Goal: Task Accomplishment & Management: Complete application form

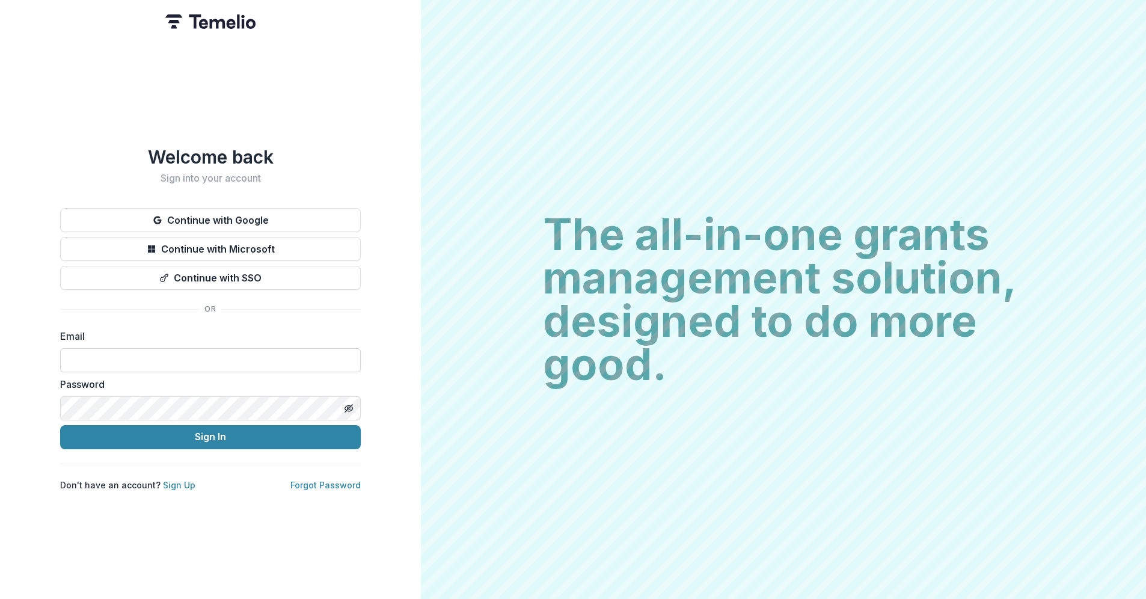
click at [99, 354] on input at bounding box center [210, 360] width 301 height 24
type input "**********"
click at [60, 425] on button "Sign In" at bounding box center [210, 437] width 301 height 24
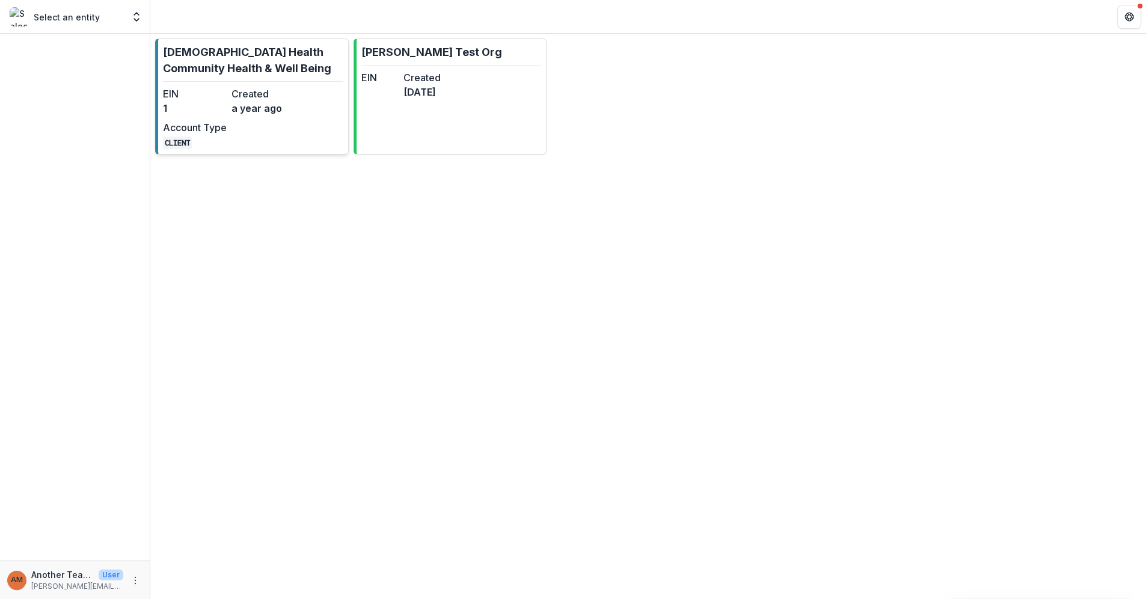
click at [224, 52] on p "[DEMOGRAPHIC_DATA] Health Community Health & Well Being" at bounding box center [253, 60] width 180 height 32
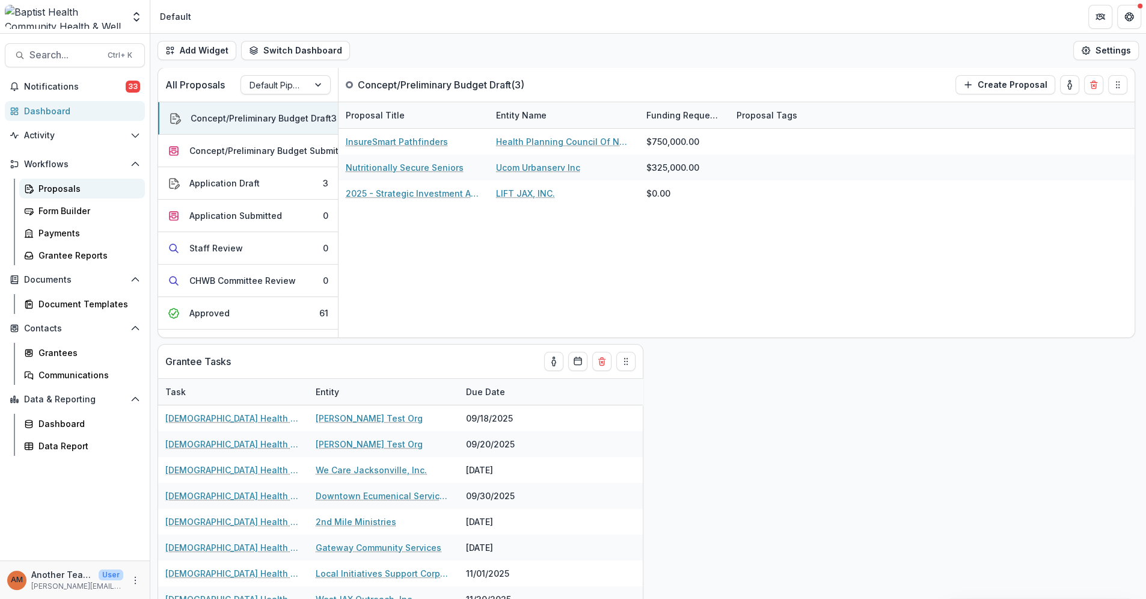
click at [52, 183] on div "Proposals" at bounding box center [86, 188] width 97 height 13
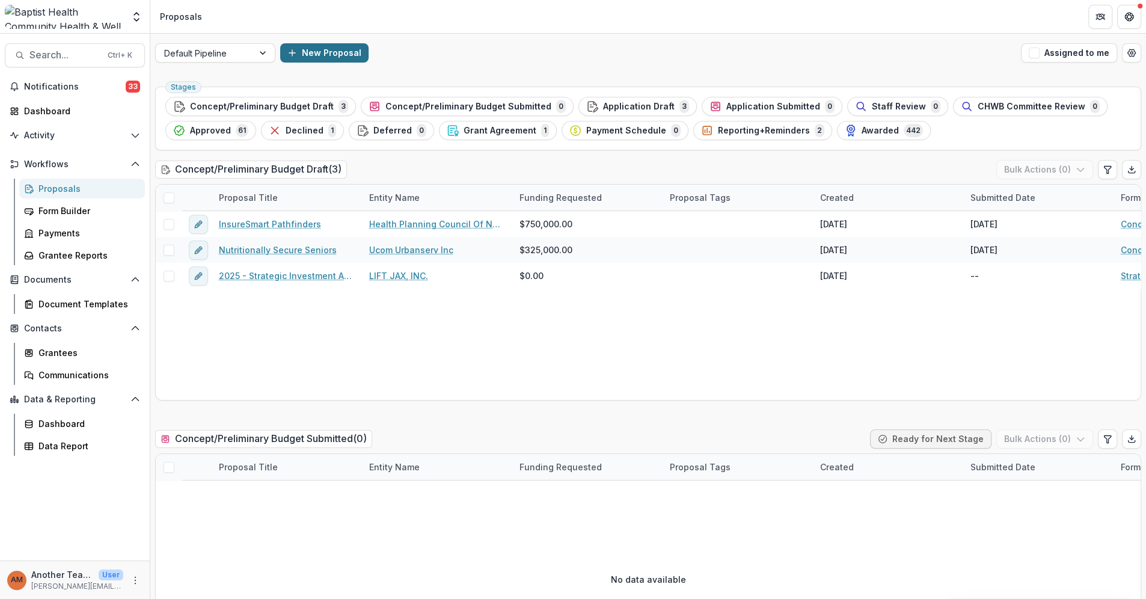
click at [292, 52] on icon "button" at bounding box center [292, 53] width 10 height 10
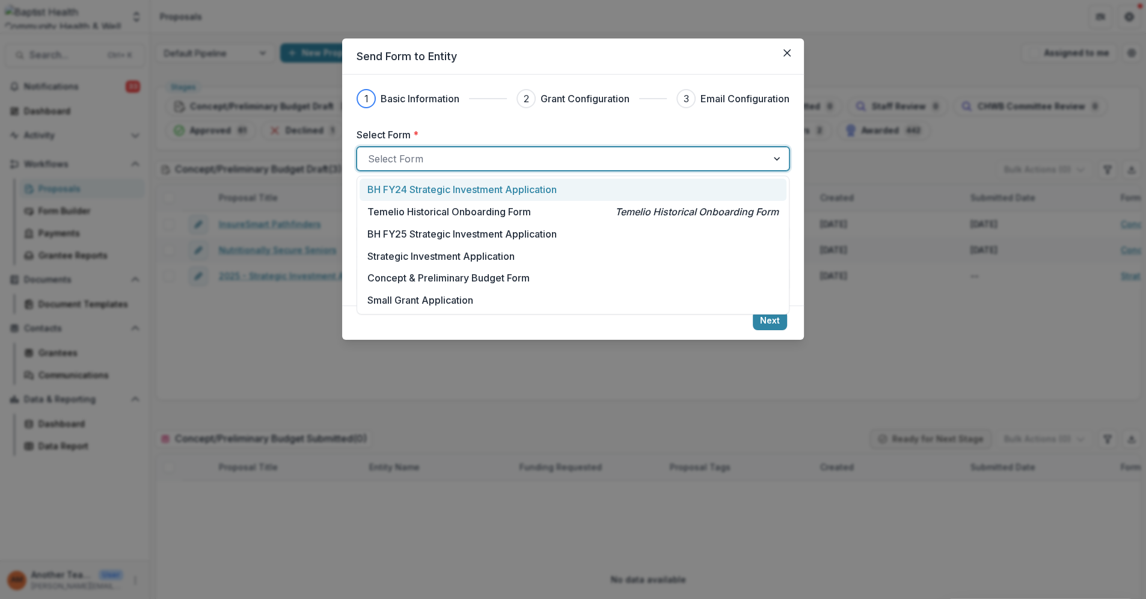
click at [405, 153] on div at bounding box center [562, 158] width 388 height 17
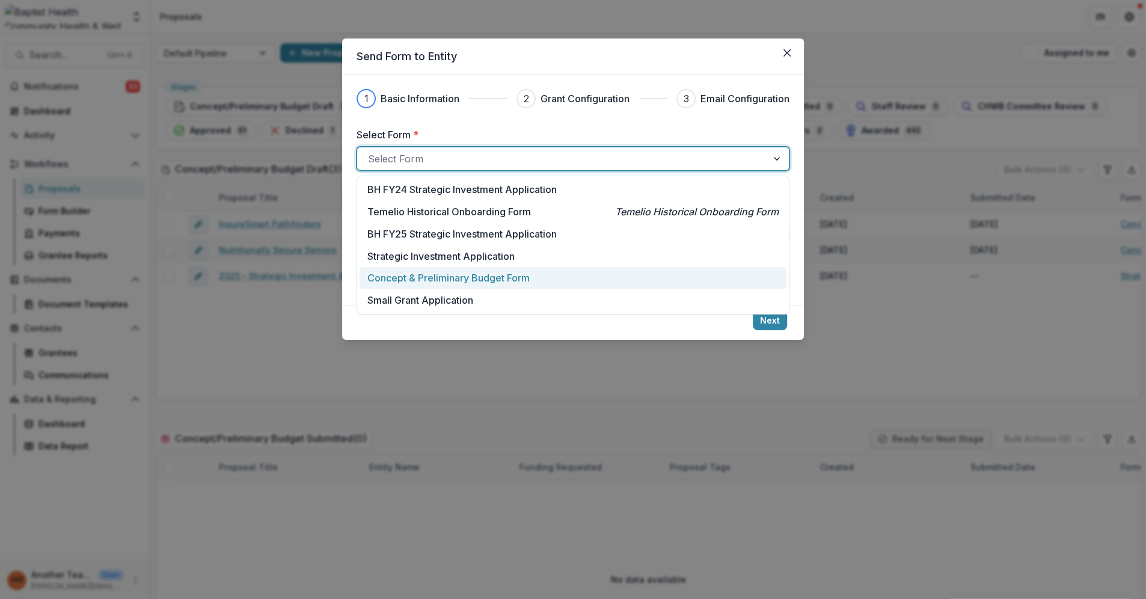
click at [460, 280] on p "Concept & Preliminary Budget Form" at bounding box center [448, 277] width 162 height 14
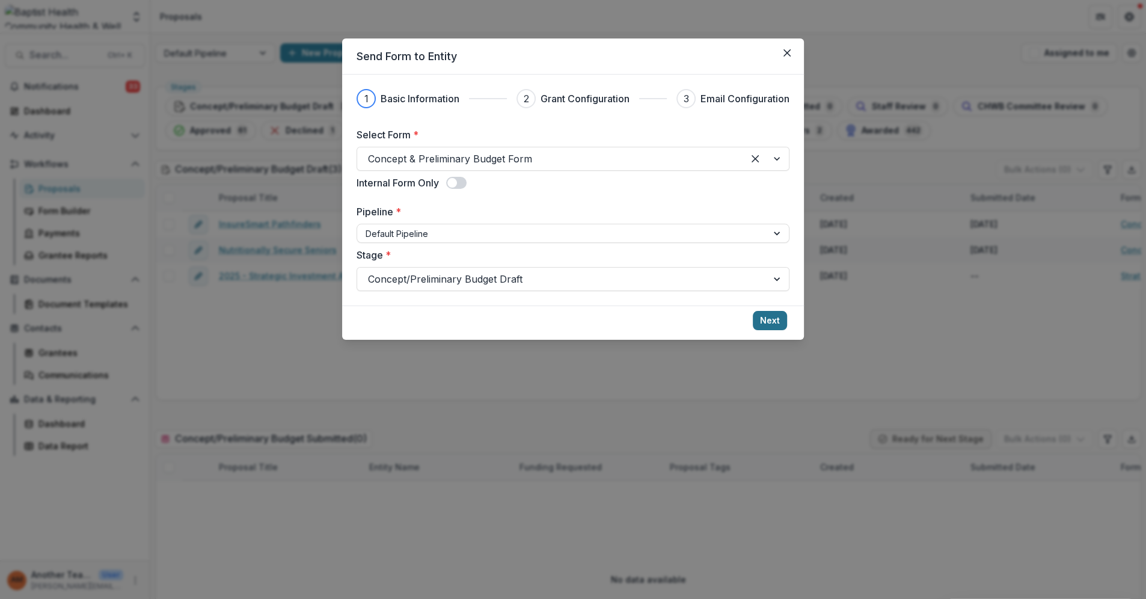
click at [770, 315] on button "Next" at bounding box center [770, 320] width 34 height 19
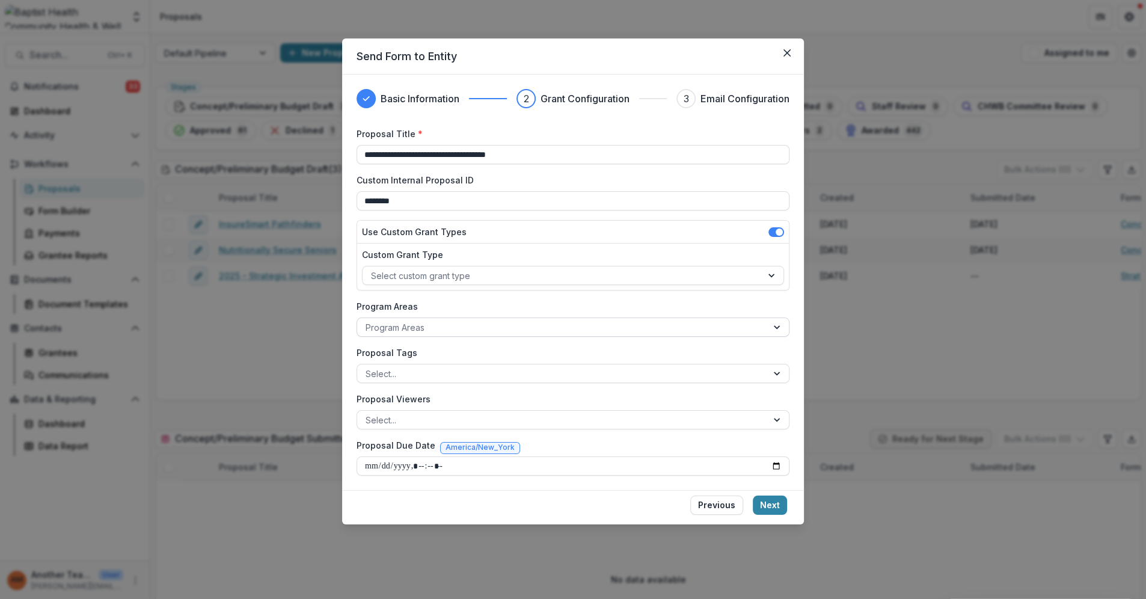
click at [418, 326] on div at bounding box center [561, 327] width 393 height 15
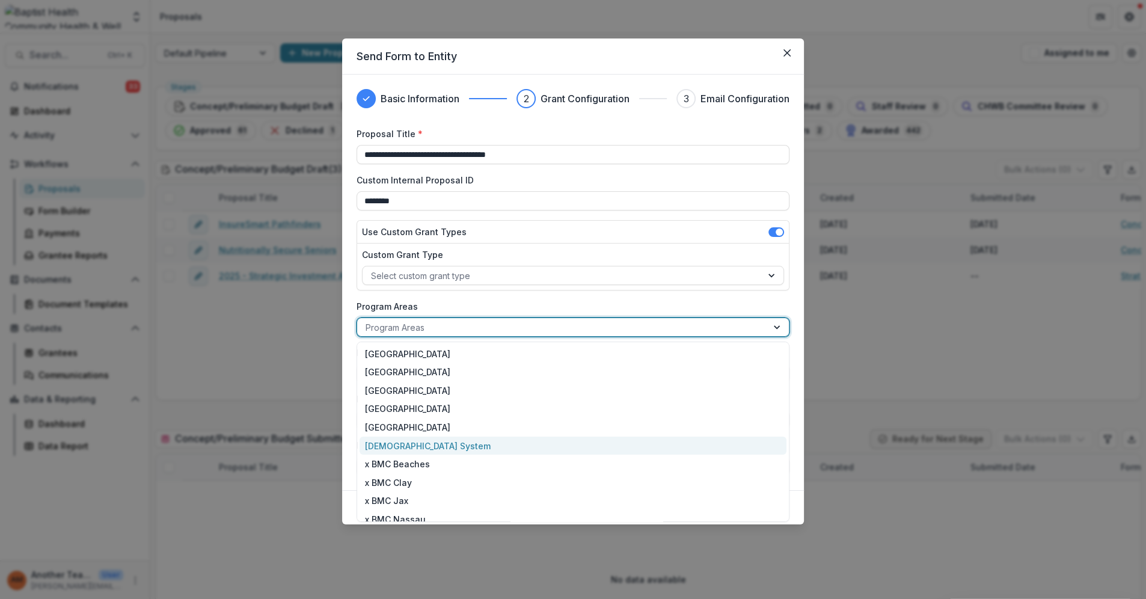
scroll to position [46, 0]
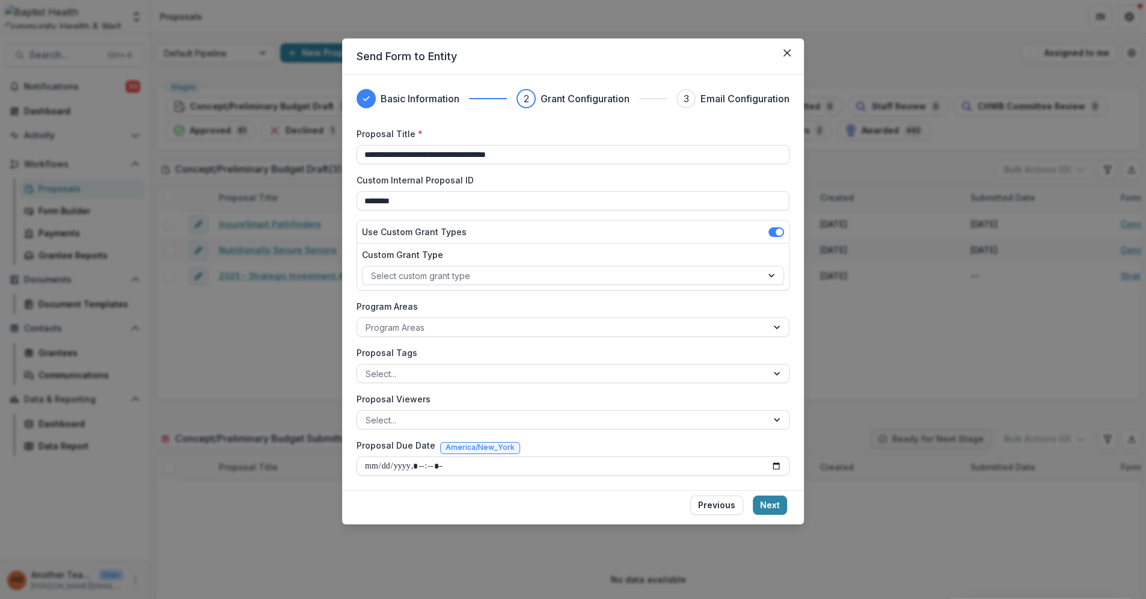
click at [801, 296] on div "**********" at bounding box center [573, 282] width 462 height 415
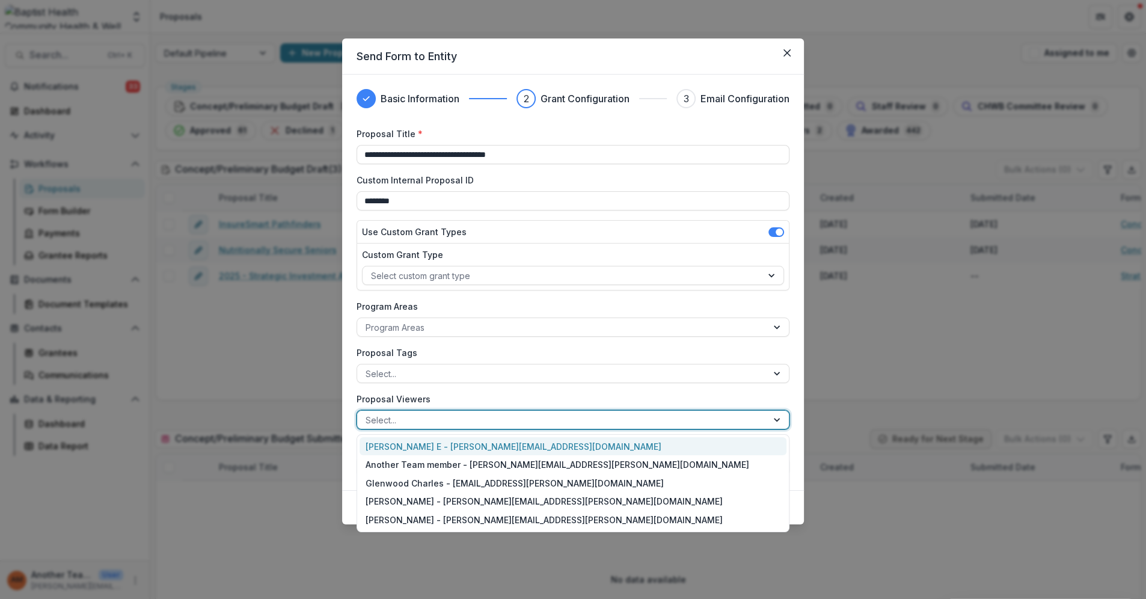
click at [380, 418] on div at bounding box center [561, 419] width 393 height 15
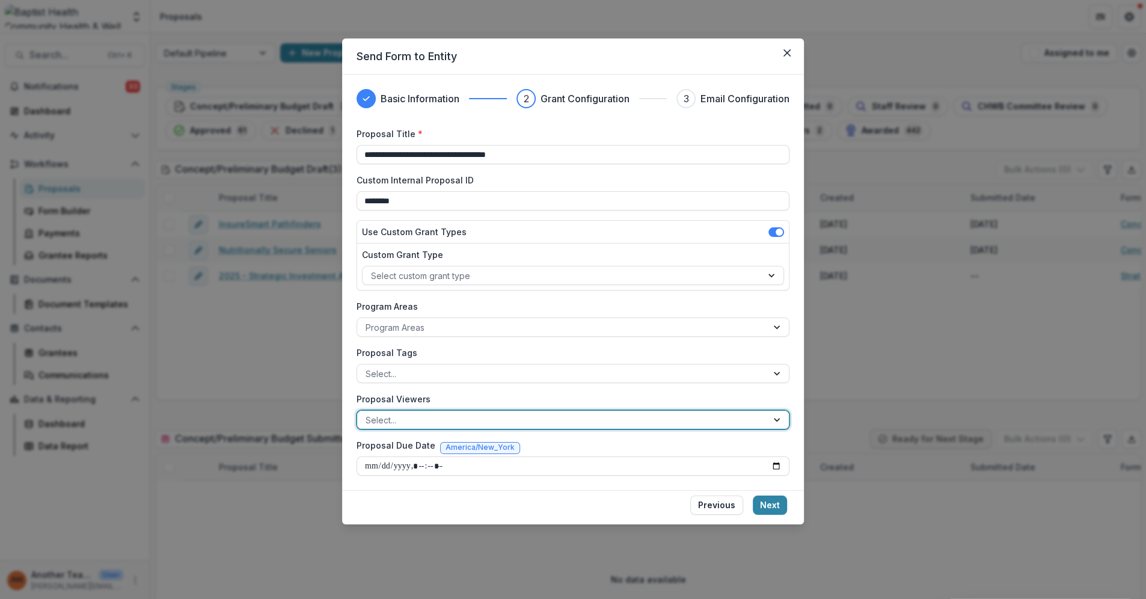
click at [390, 420] on div at bounding box center [561, 419] width 393 height 15
click at [368, 463] on input "Proposal Due Date" at bounding box center [572, 465] width 433 height 19
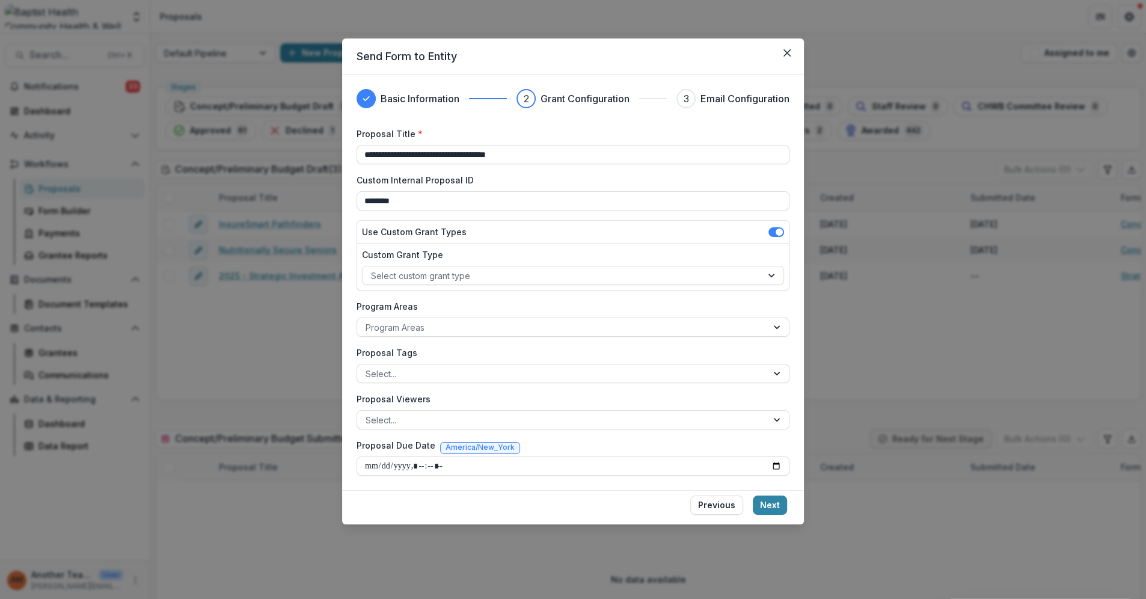
type input "**********"
click at [768, 504] on button "Next" at bounding box center [770, 504] width 34 height 19
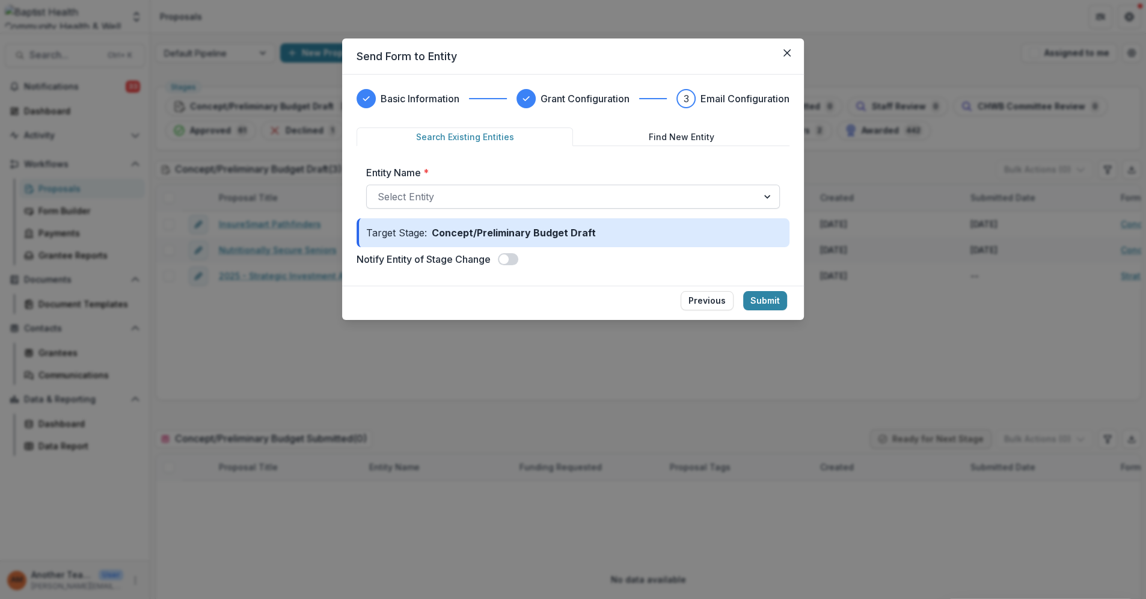
click at [414, 191] on div at bounding box center [561, 196] width 369 height 17
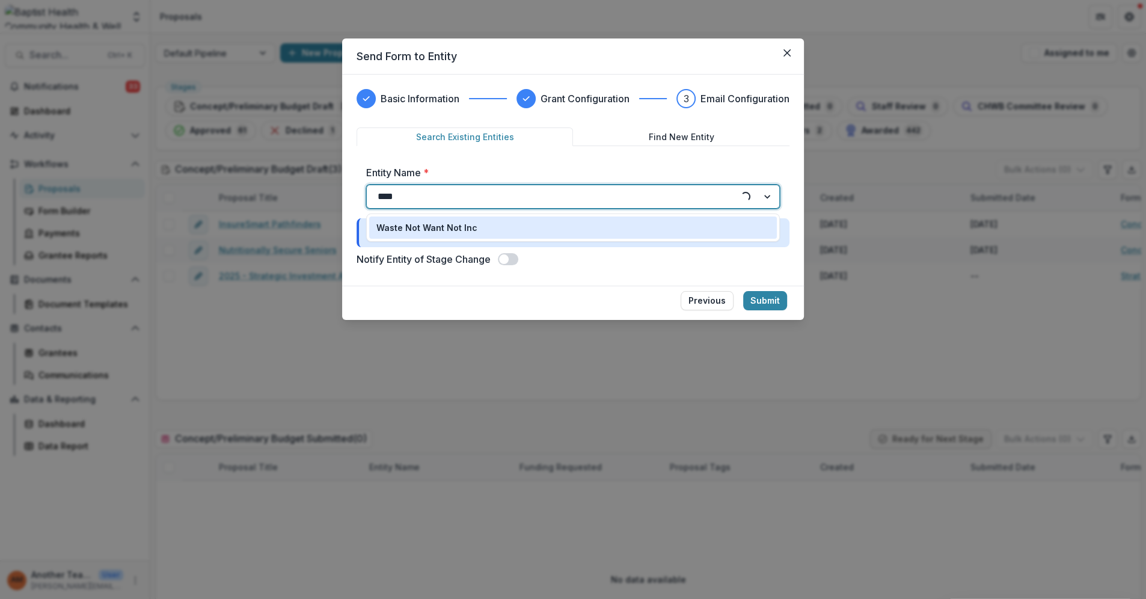
type input "*****"
click at [418, 228] on p "Waste Not Want Not Inc" at bounding box center [426, 227] width 101 height 13
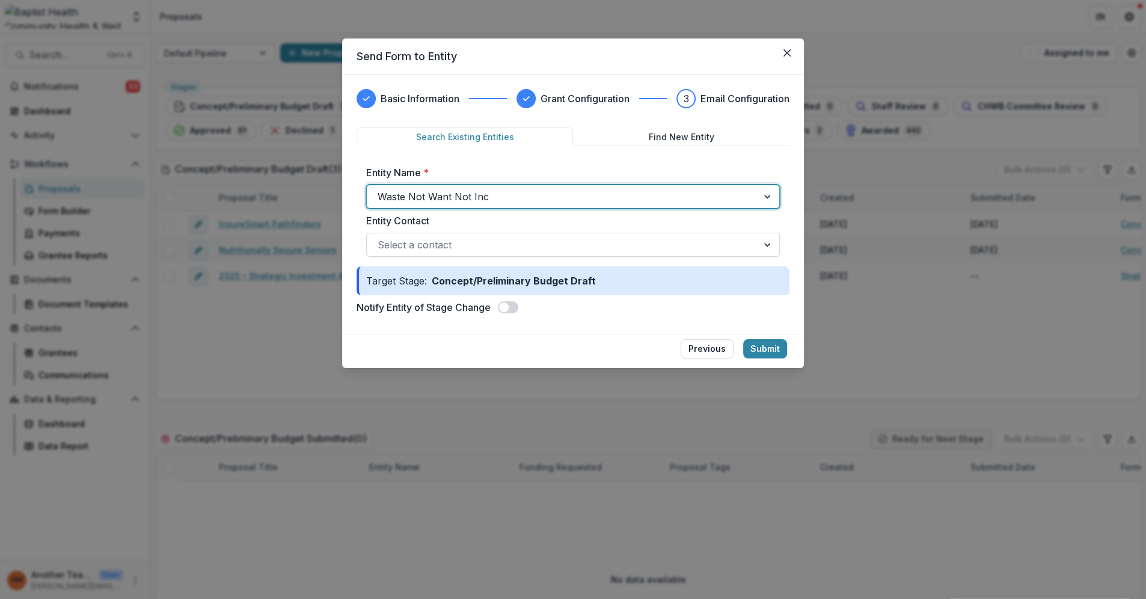
click at [411, 239] on div at bounding box center [561, 244] width 369 height 17
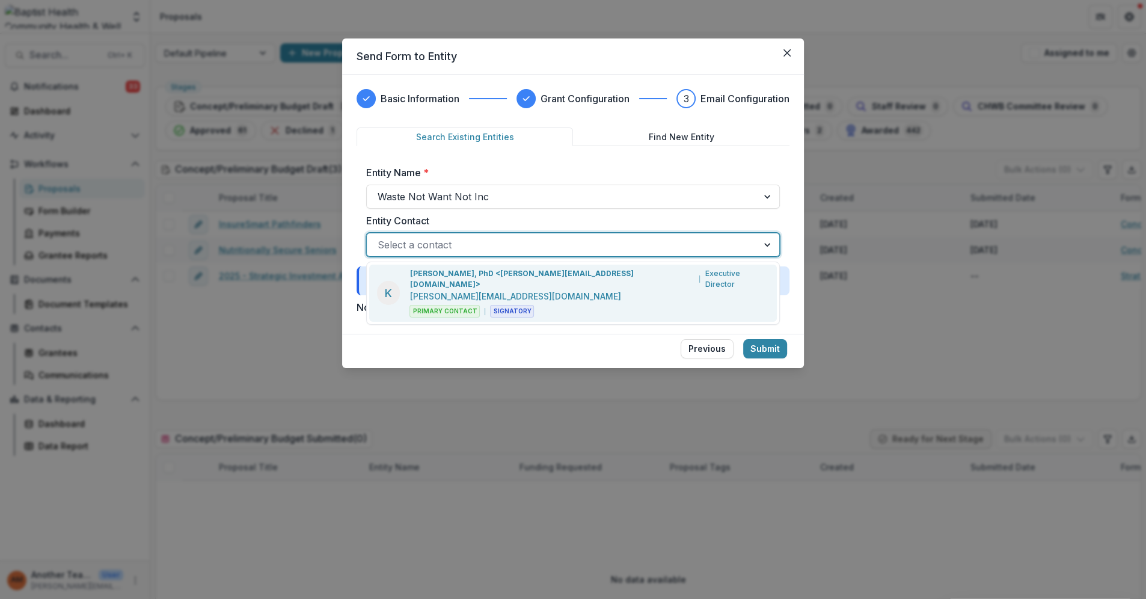
click at [418, 273] on p "[PERSON_NAME], PhD <[PERSON_NAME][EMAIL_ADDRESS][DOMAIN_NAME]>" at bounding box center [551, 279] width 285 height 22
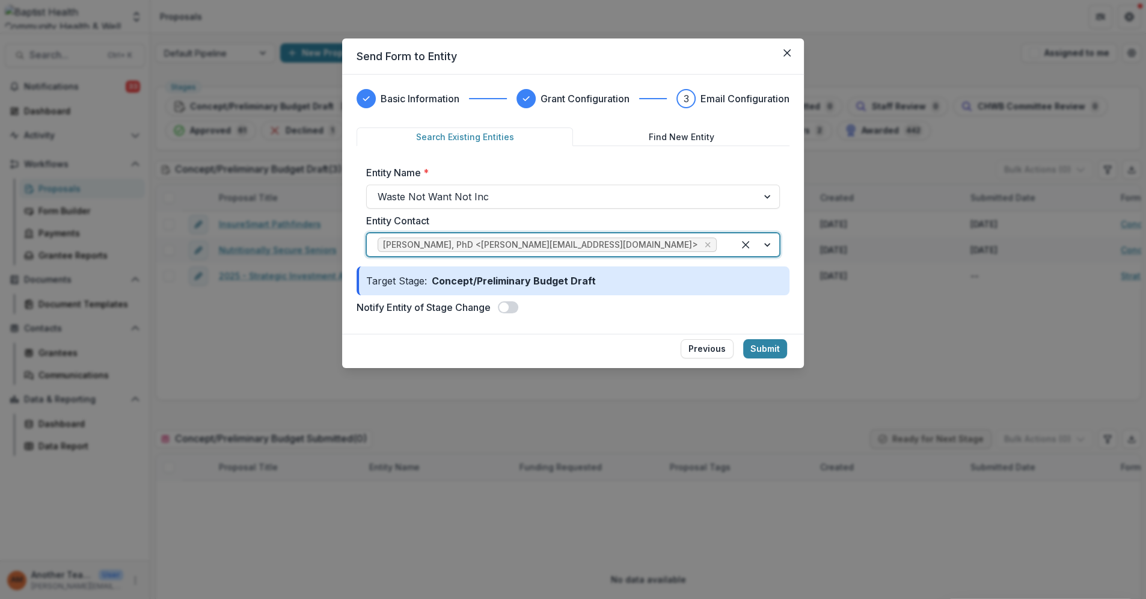
click at [504, 302] on span at bounding box center [504, 307] width 10 height 10
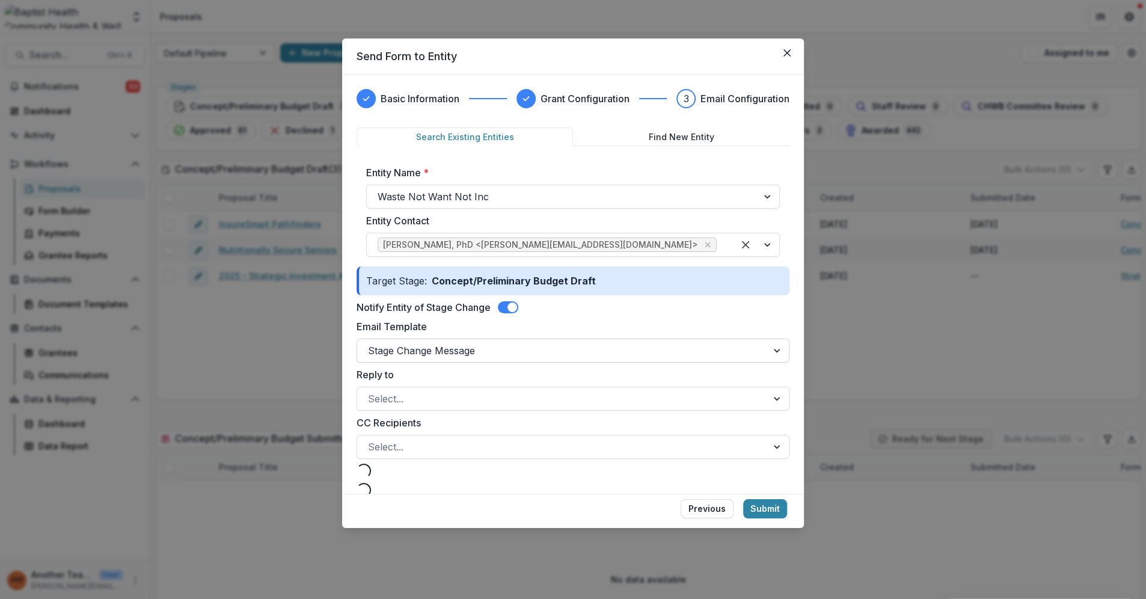
click at [419, 350] on div at bounding box center [562, 350] width 388 height 17
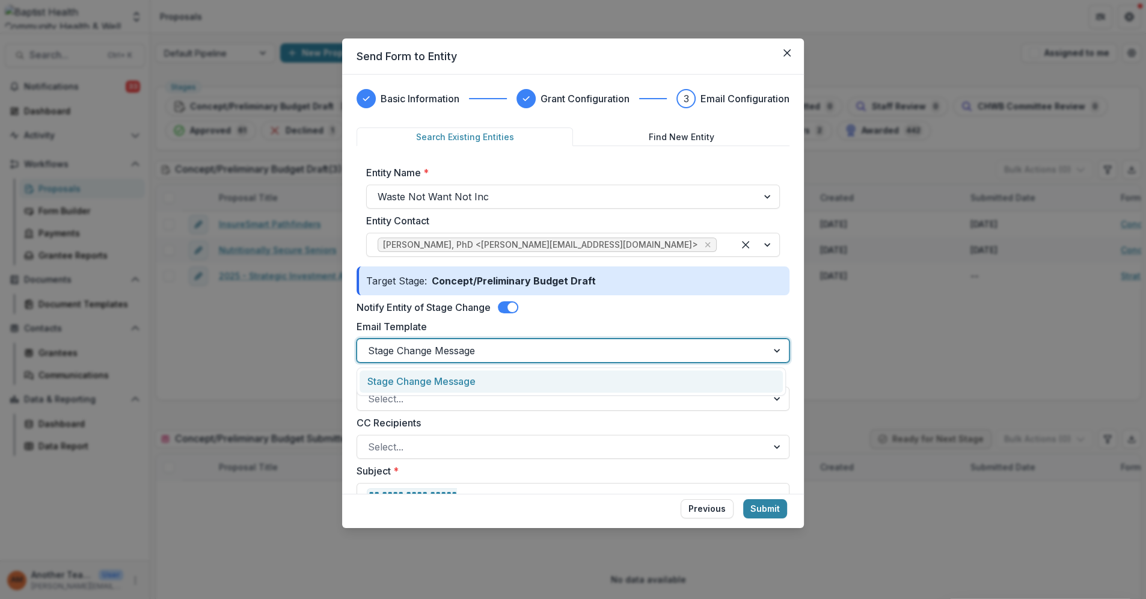
click at [415, 383] on div "Stage Change Message" at bounding box center [570, 381] width 423 height 22
click at [405, 400] on div at bounding box center [562, 398] width 388 height 17
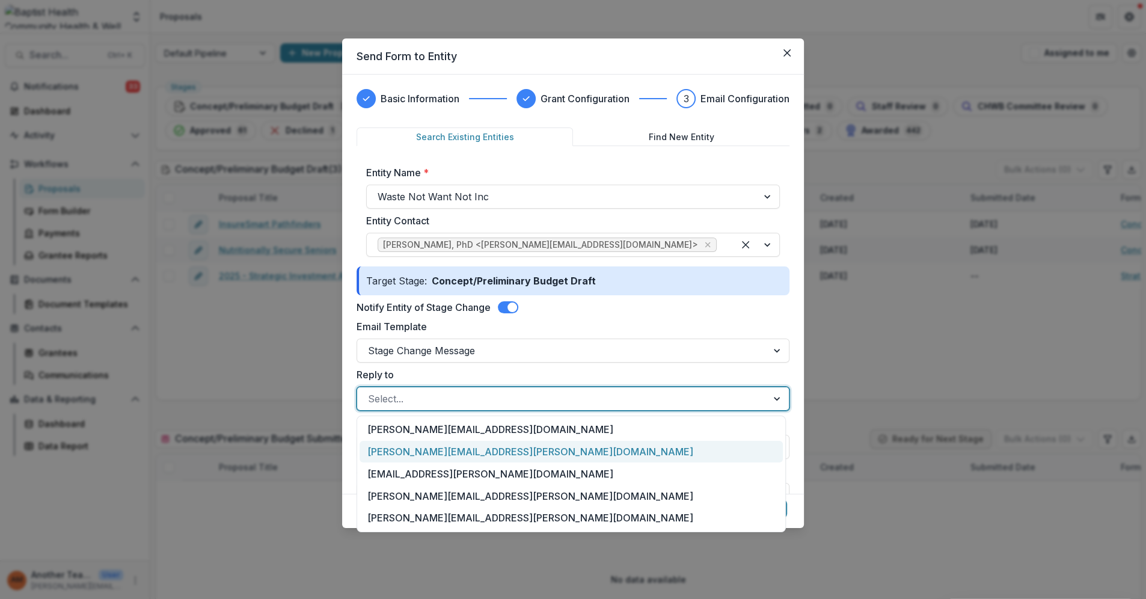
click at [412, 454] on div "[PERSON_NAME][EMAIL_ADDRESS][PERSON_NAME][DOMAIN_NAME]" at bounding box center [570, 452] width 423 height 22
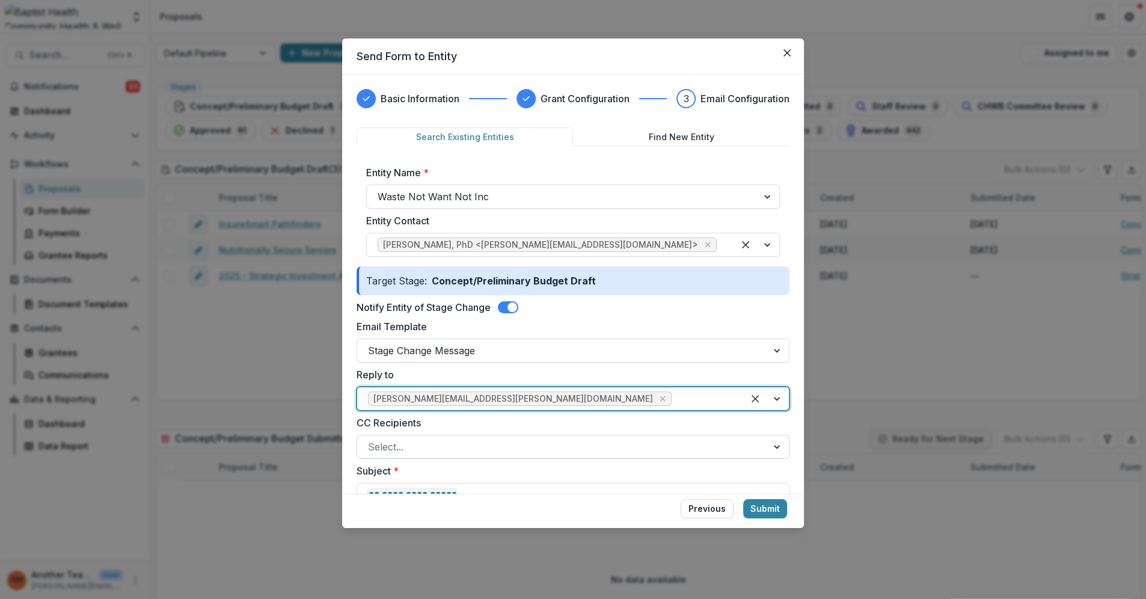
click at [413, 448] on div at bounding box center [562, 446] width 388 height 17
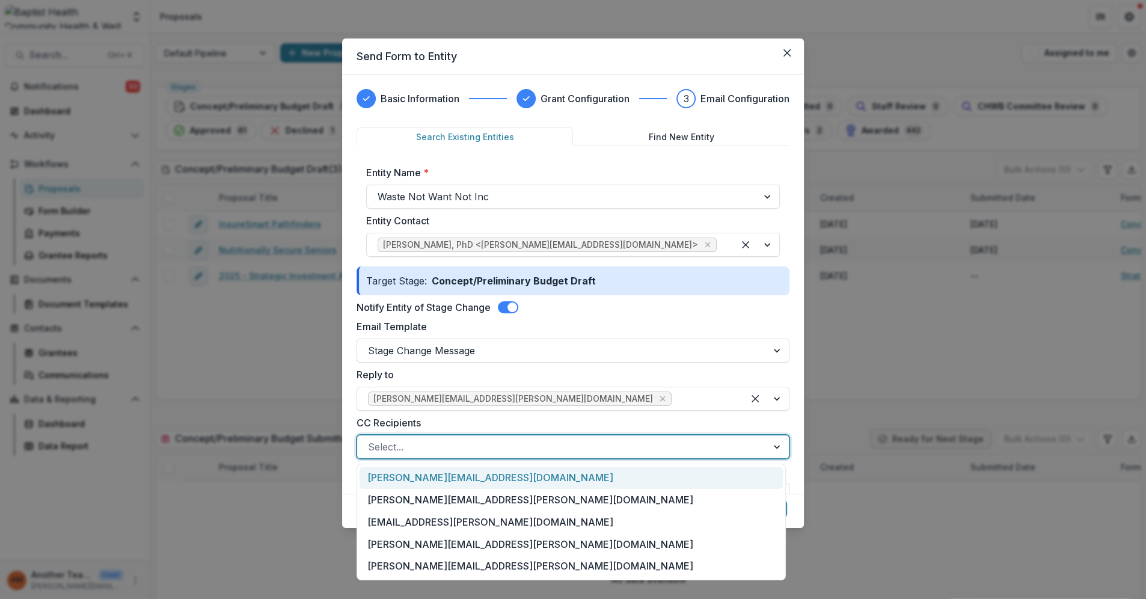
click at [775, 371] on label "Reply to" at bounding box center [569, 374] width 426 height 14
click at [677, 391] on input "Reply to" at bounding box center [675, 398] width 3 height 14
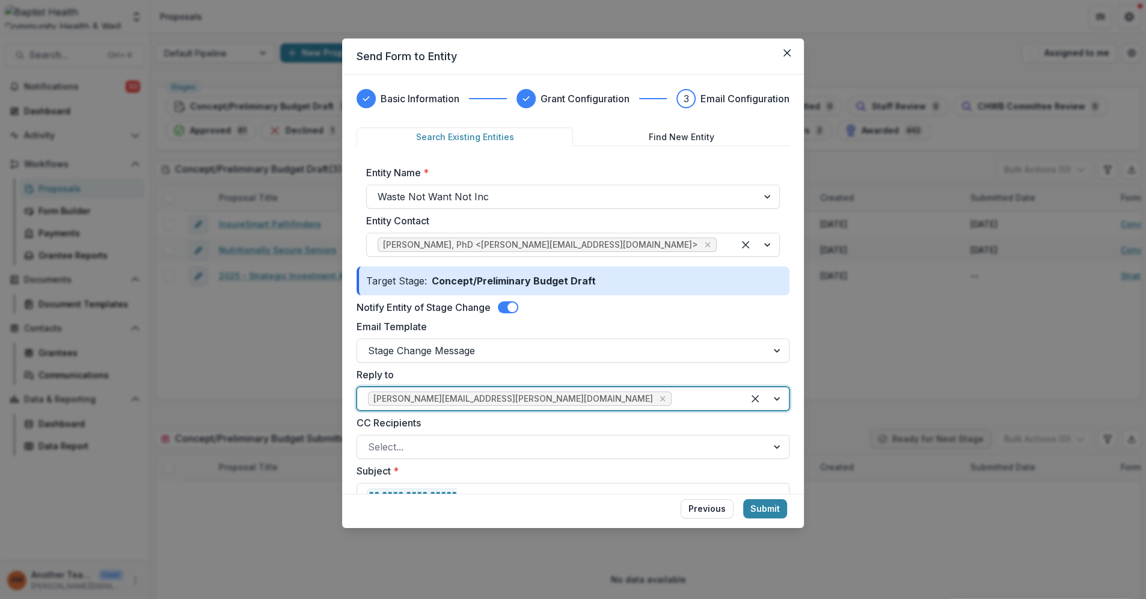
scroll to position [133, 0]
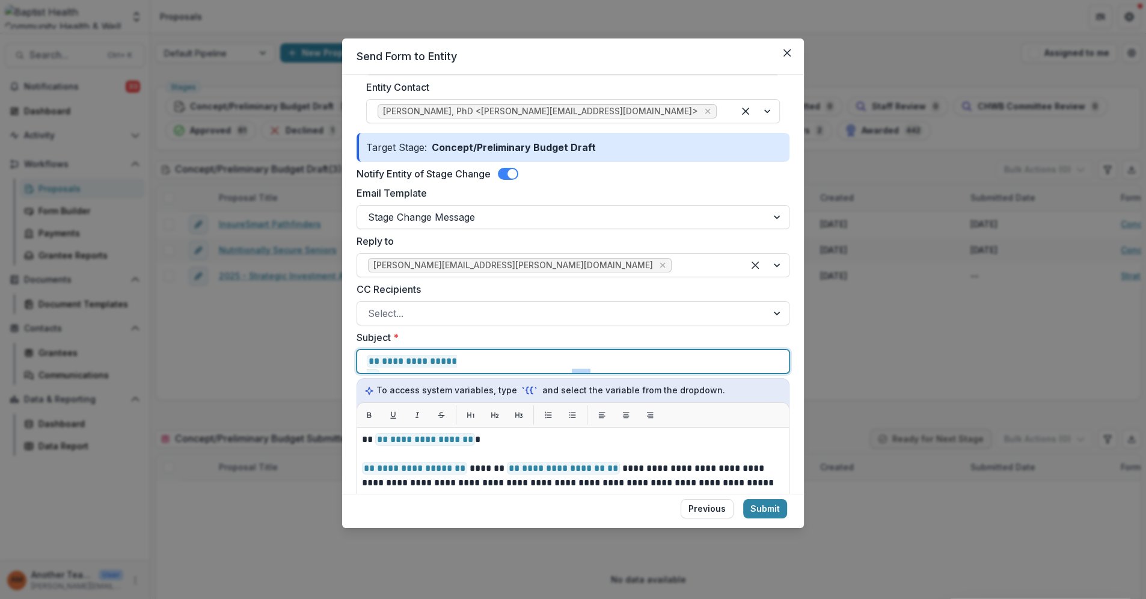
drag, startPoint x: 664, startPoint y: 361, endPoint x: 642, endPoint y: 361, distance: 22.2
click at [642, 361] on p "**********" at bounding box center [564, 361] width 394 height 14
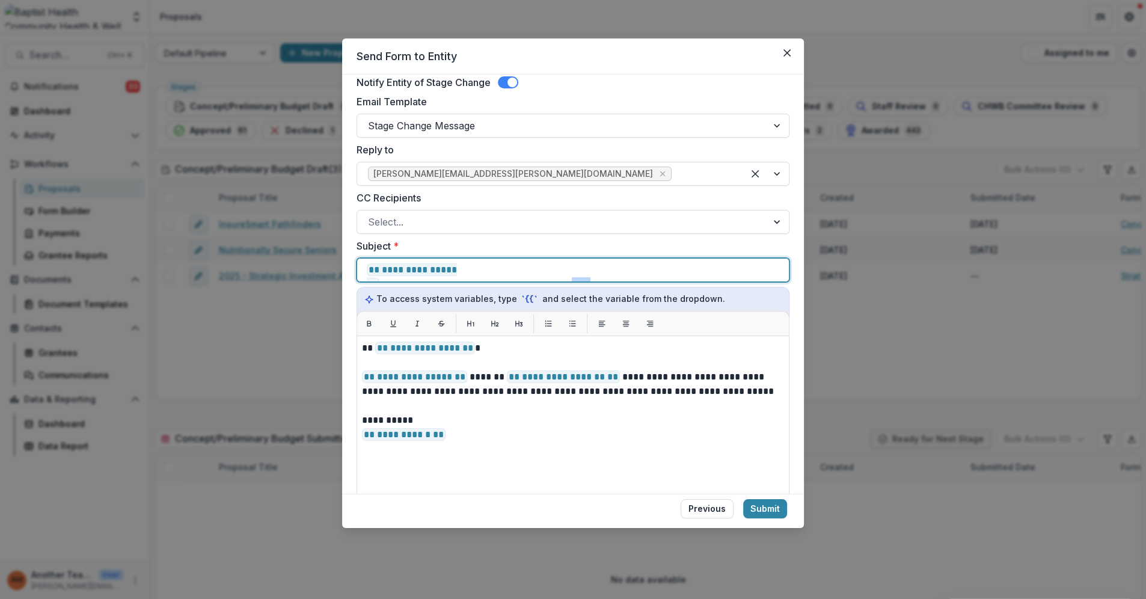
scroll to position [267, 0]
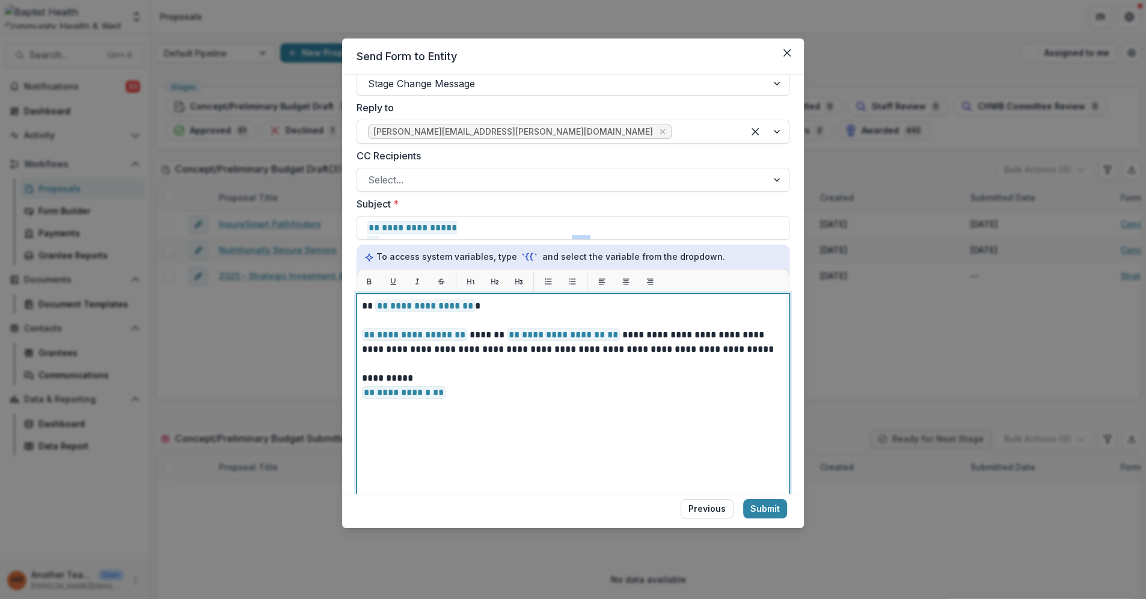
click at [520, 432] on div "**********" at bounding box center [573, 444] width 422 height 290
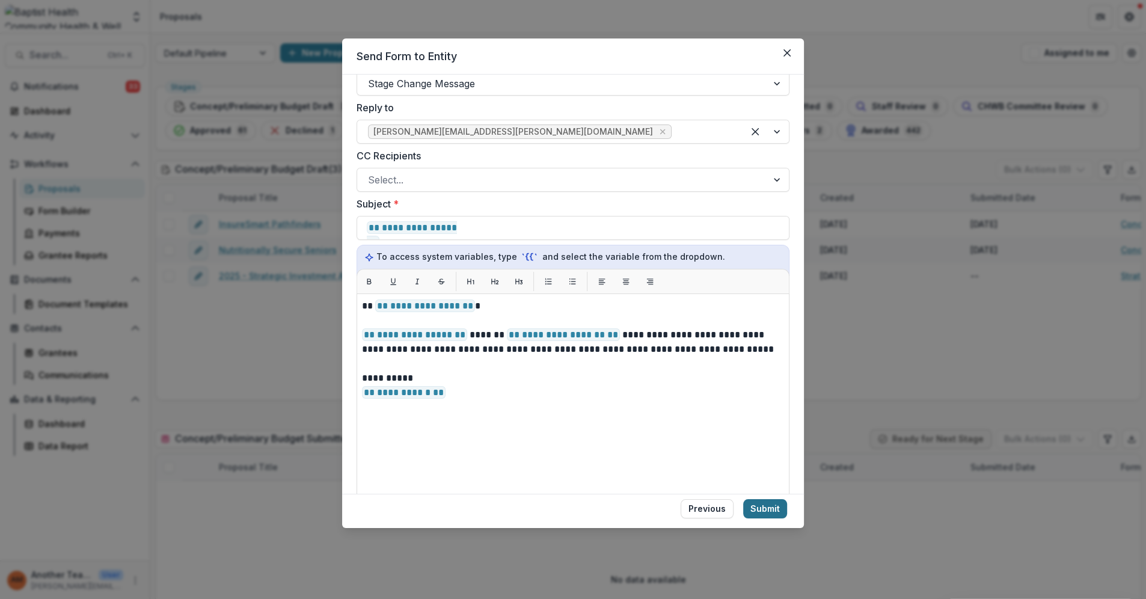
click at [767, 510] on button "Submit" at bounding box center [765, 508] width 44 height 19
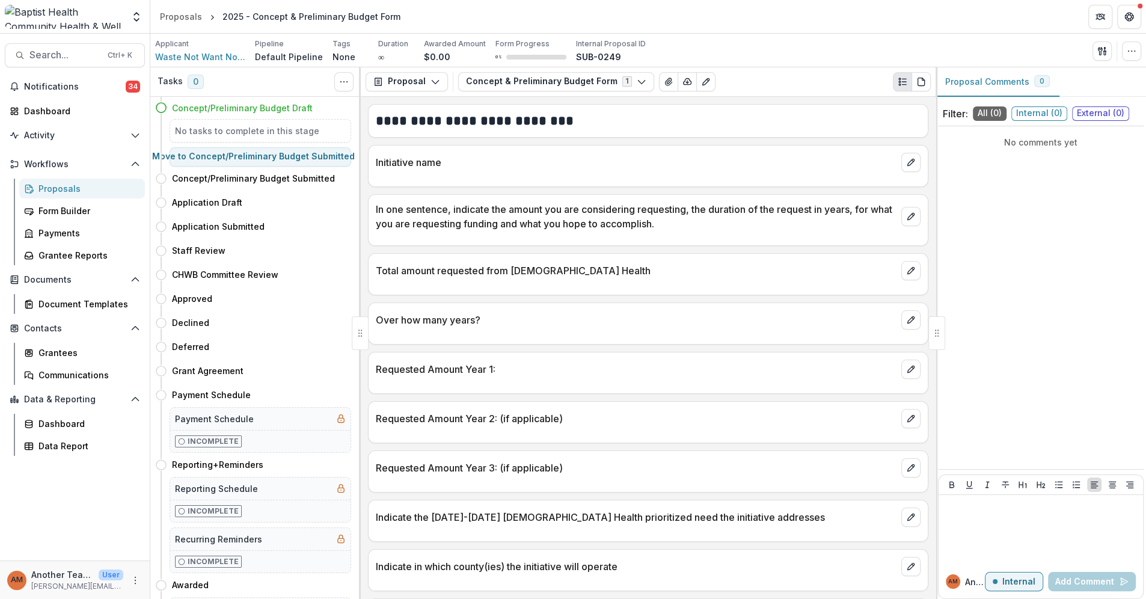
click at [51, 191] on div "Proposals" at bounding box center [86, 188] width 97 height 13
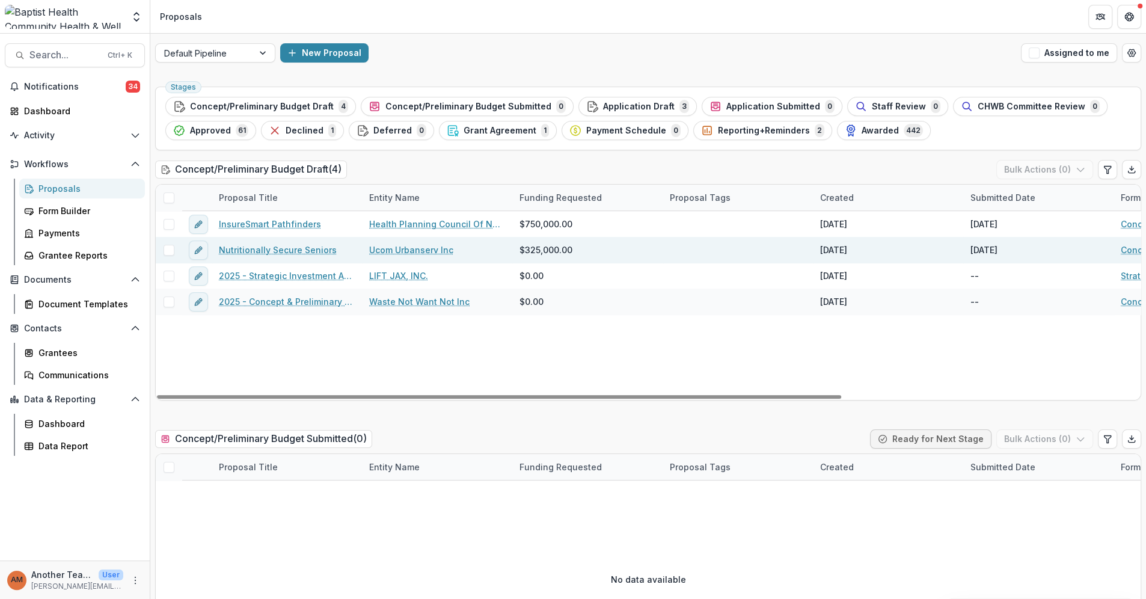
click at [275, 248] on link "Nutritionally Secure Seniors" at bounding box center [278, 249] width 118 height 13
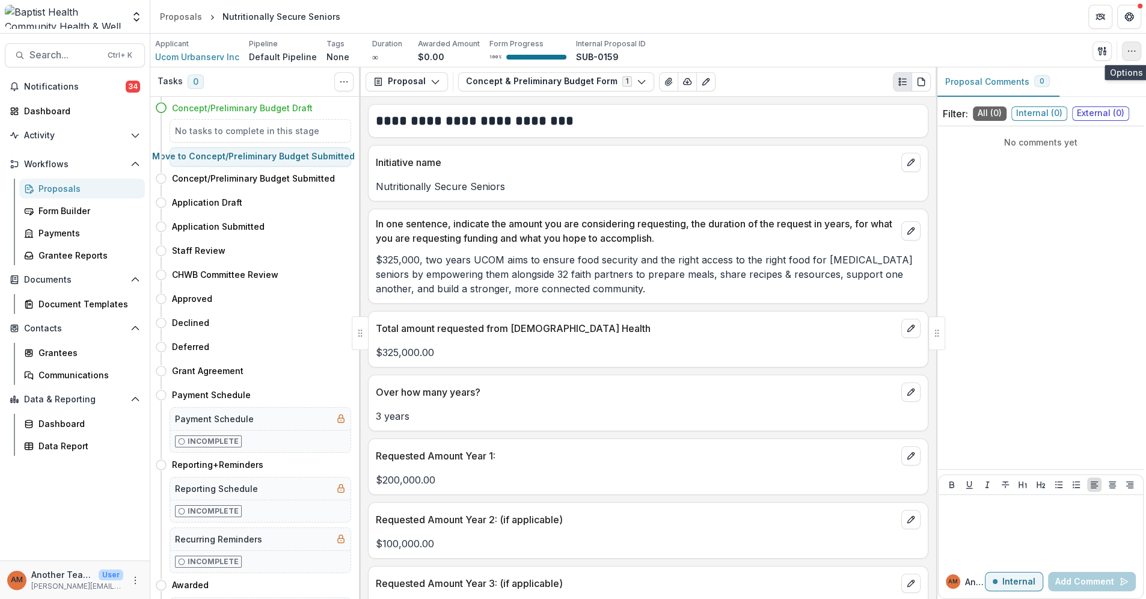
click at [1131, 47] on icon "button" at bounding box center [1131, 51] width 10 height 10
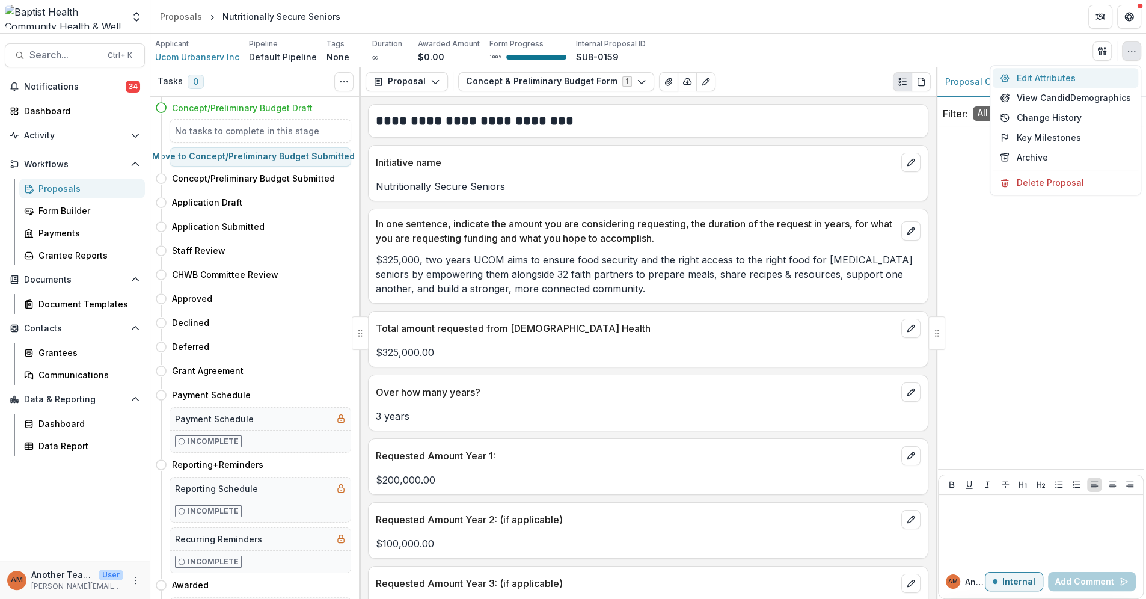
click at [1063, 75] on button "Edit Attributes" at bounding box center [1064, 78] width 145 height 20
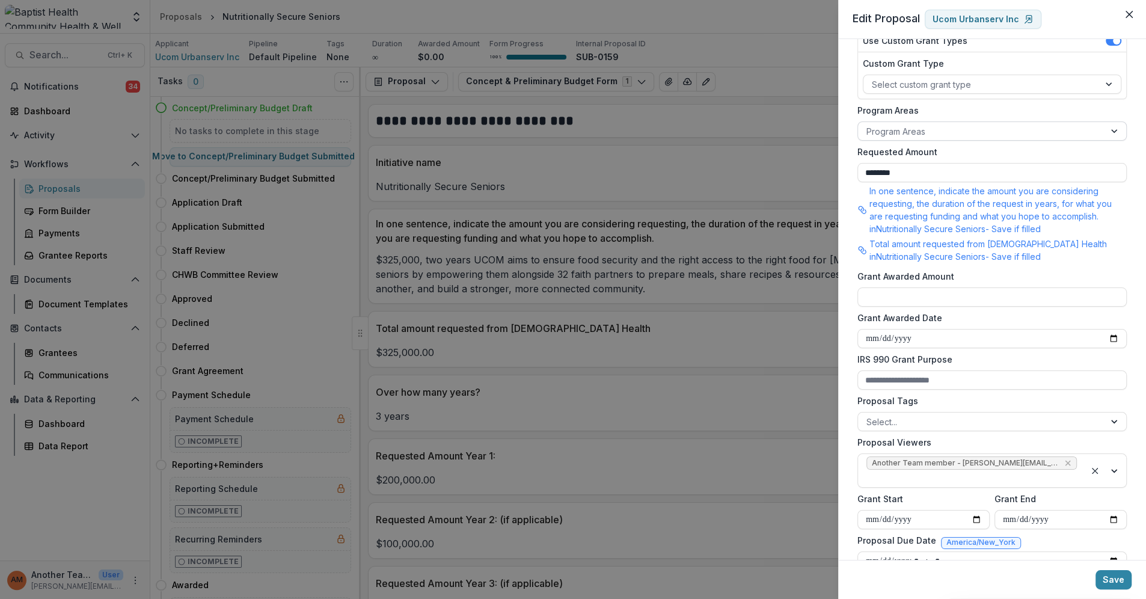
scroll to position [264, 0]
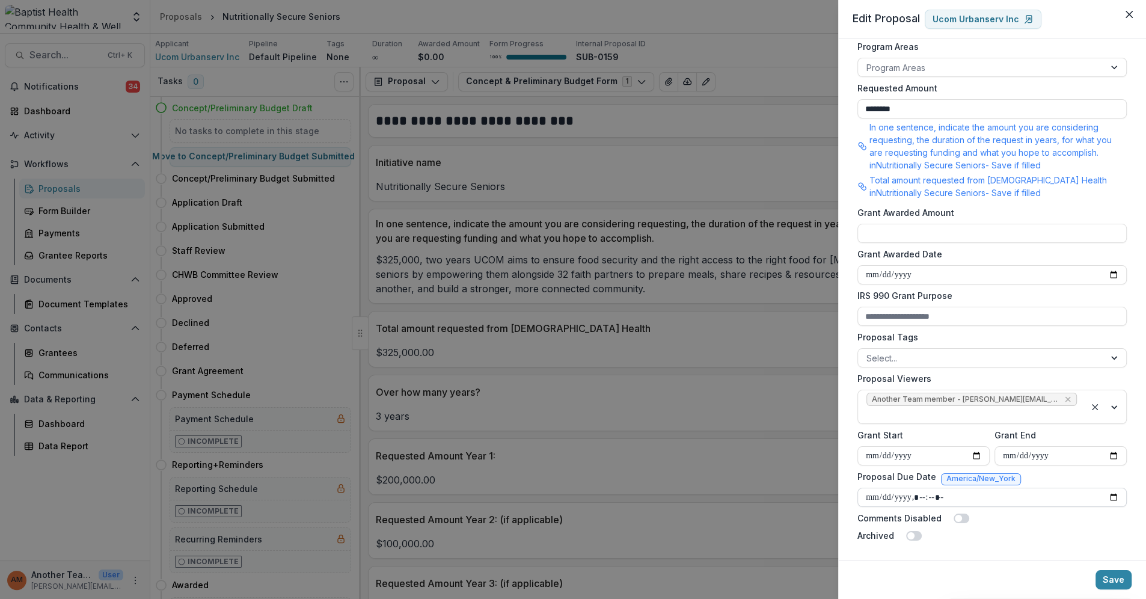
click at [888, 501] on input "Proposal Due Date" at bounding box center [991, 496] width 269 height 19
click at [1128, 12] on icon "Close" at bounding box center [1128, 14] width 7 height 7
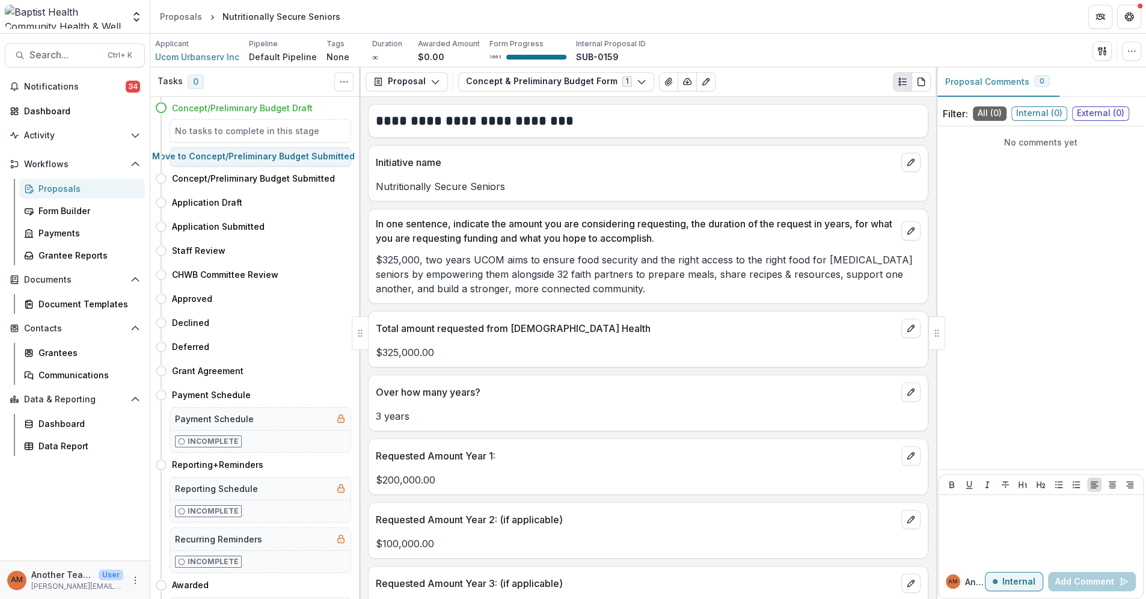
click at [64, 183] on div "Proposals" at bounding box center [86, 188] width 97 height 13
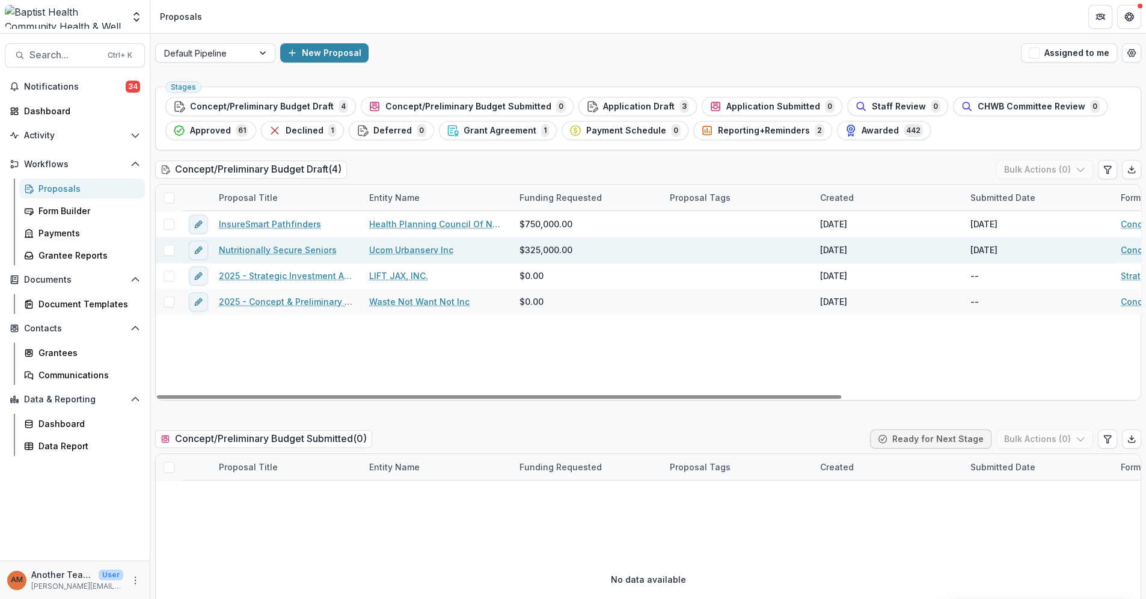
click at [297, 247] on link "Nutritionally Secure Seniors" at bounding box center [278, 249] width 118 height 13
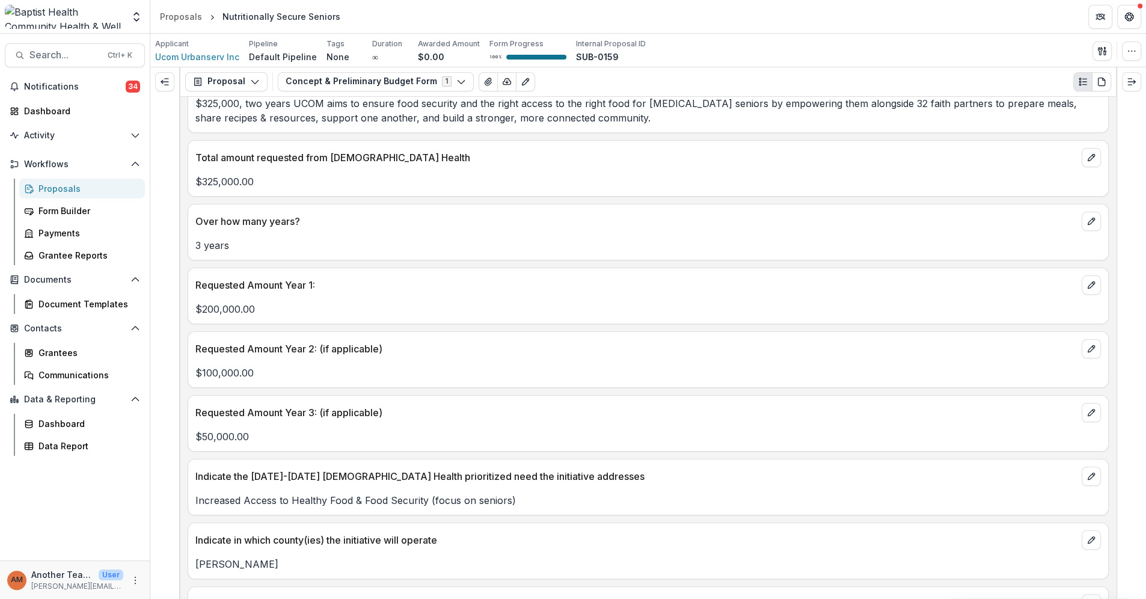
scroll to position [133, 0]
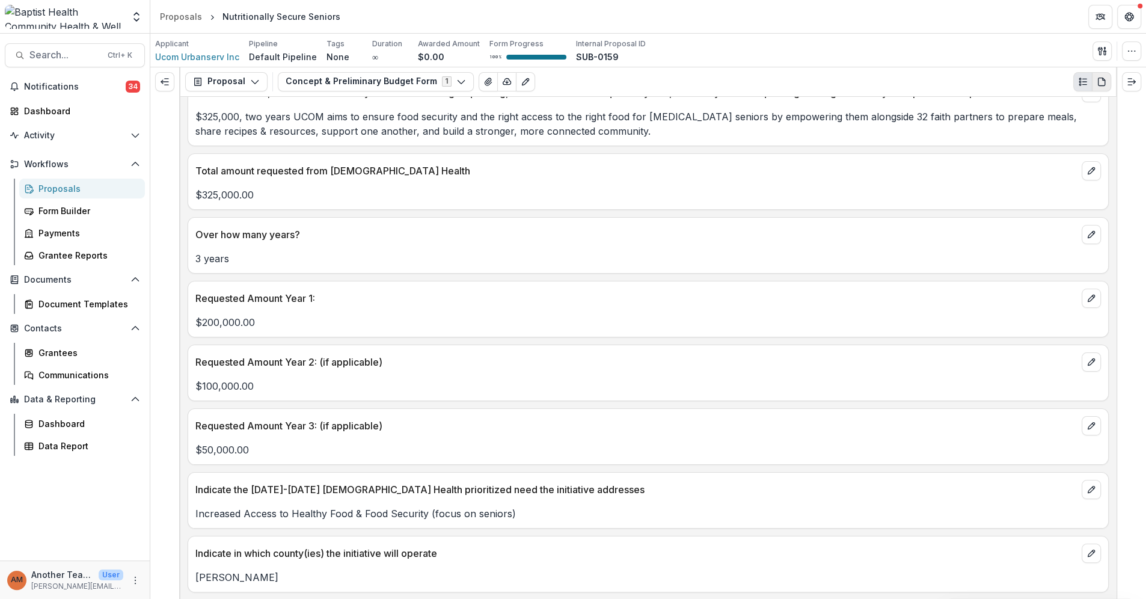
click at [1099, 81] on icon "PDF view" at bounding box center [1101, 82] width 10 height 10
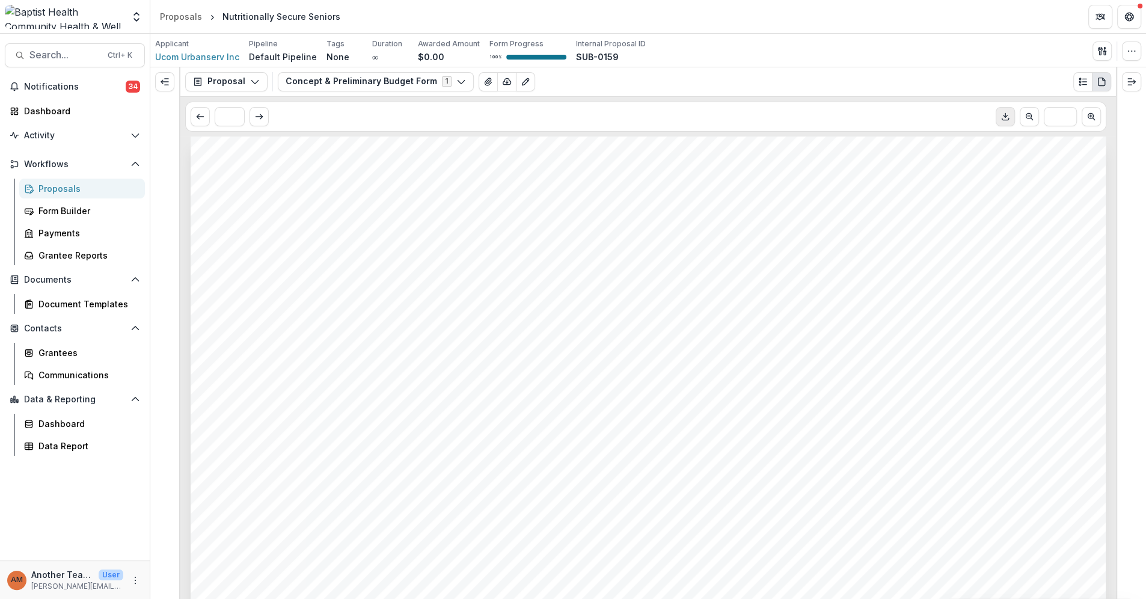
click at [1004, 117] on icon "Download PDF" at bounding box center [1005, 117] width 10 height 10
click at [75, 210] on div "Form Builder" at bounding box center [86, 210] width 97 height 13
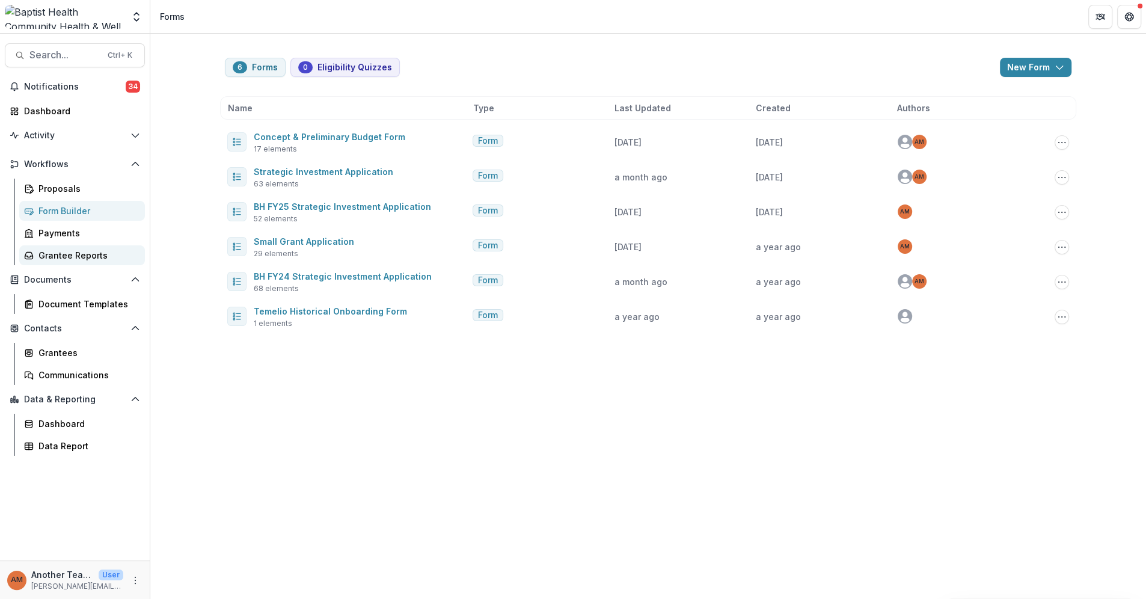
click at [79, 249] on div "Grantee Reports" at bounding box center [86, 255] width 97 height 13
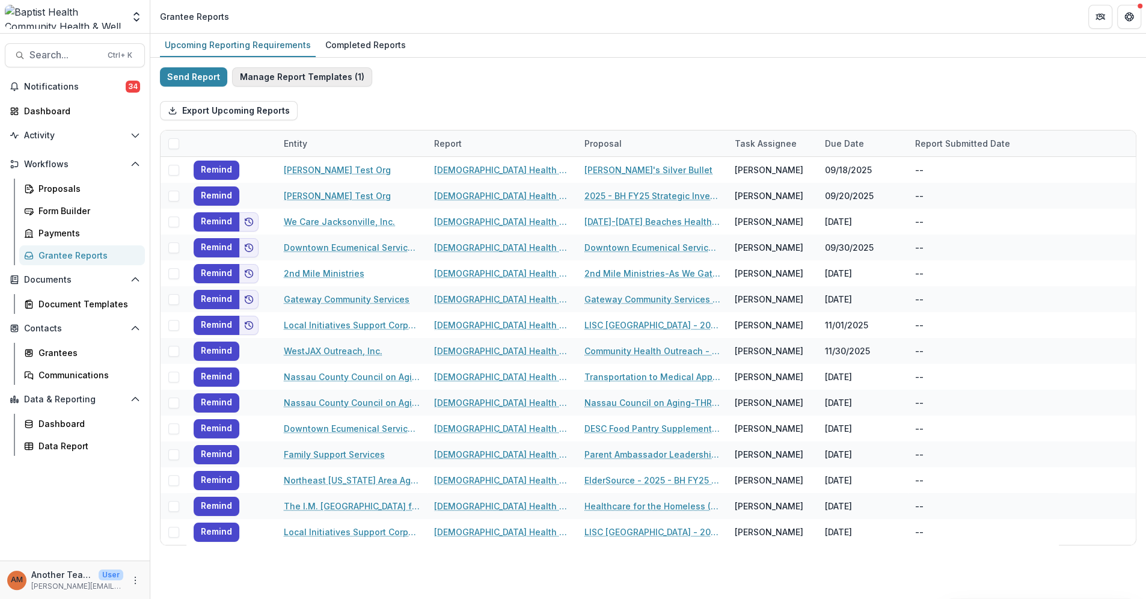
click at [274, 76] on button "Manage Report Templates ( 1 )" at bounding box center [302, 76] width 140 height 19
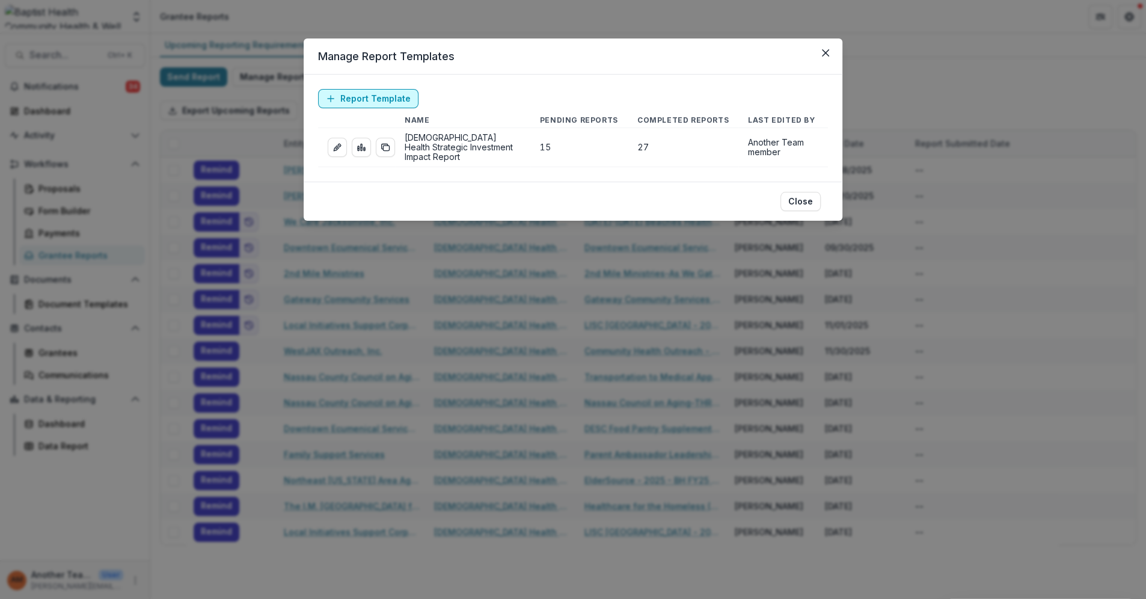
click at [334, 97] on icon at bounding box center [331, 99] width 10 height 10
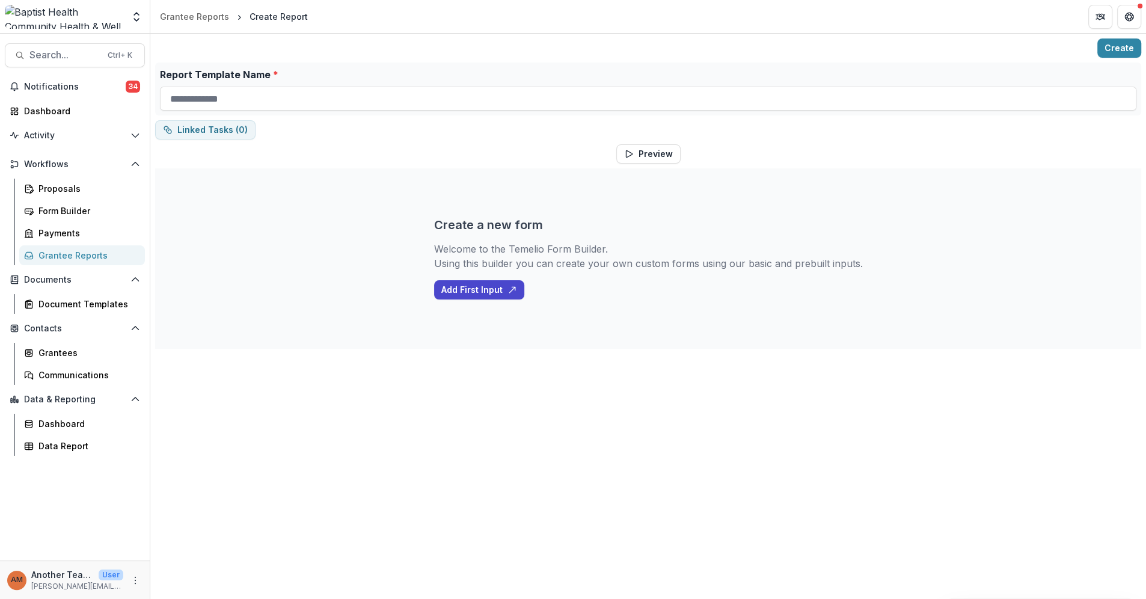
click at [95, 258] on div "Grantee Reports" at bounding box center [86, 255] width 97 height 13
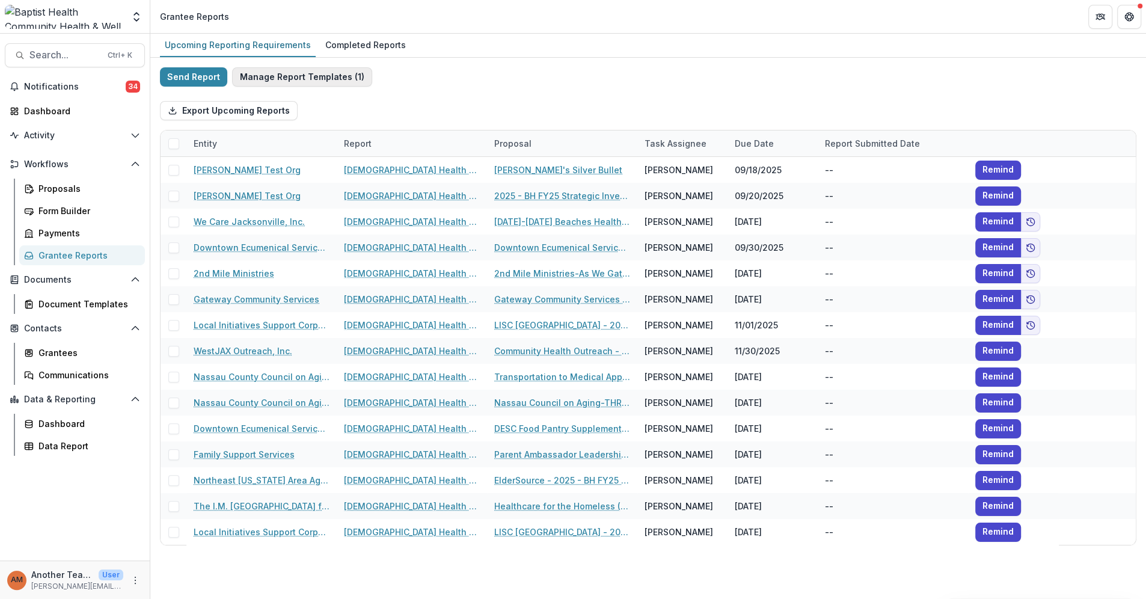
click at [283, 73] on button "Manage Report Templates ( 1 )" at bounding box center [302, 76] width 140 height 19
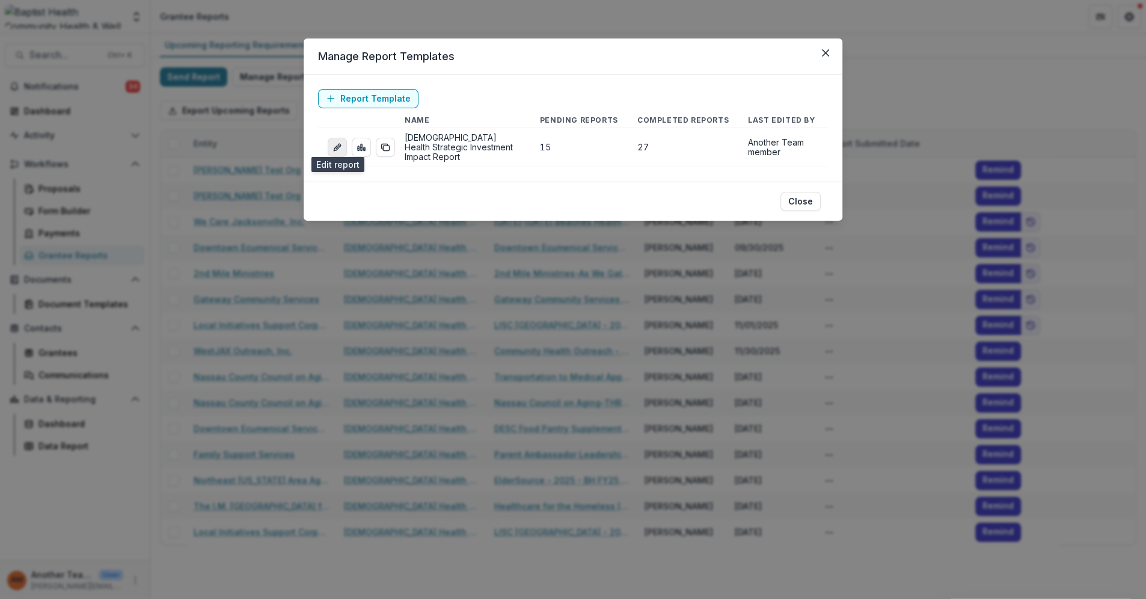
click at [337, 144] on icon "edit-report" at bounding box center [337, 147] width 10 height 10
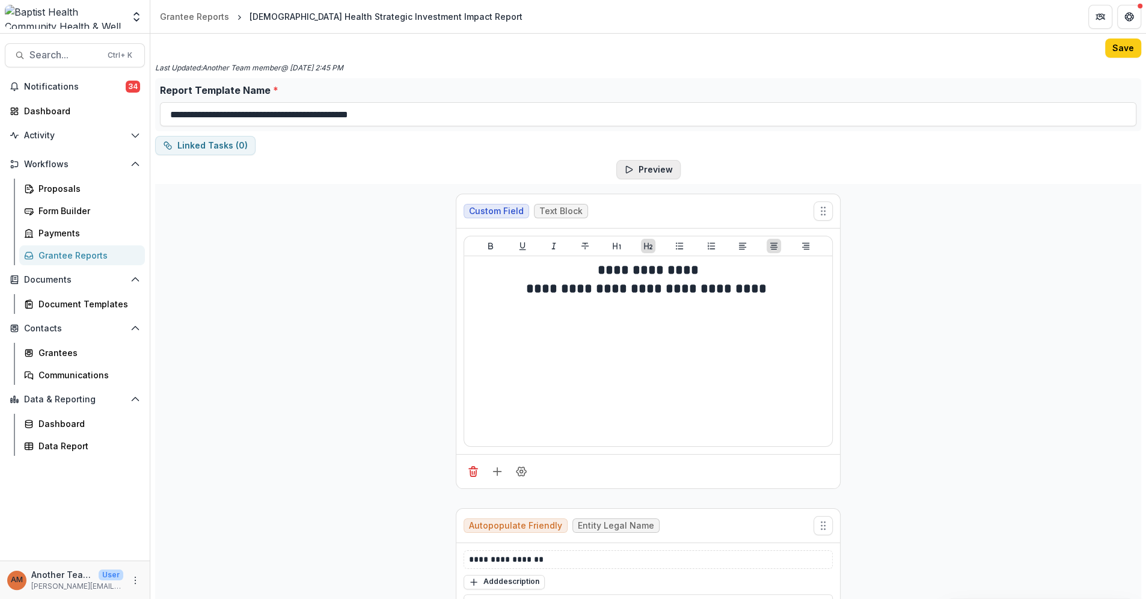
click at [647, 170] on button "Preview" at bounding box center [648, 169] width 64 height 19
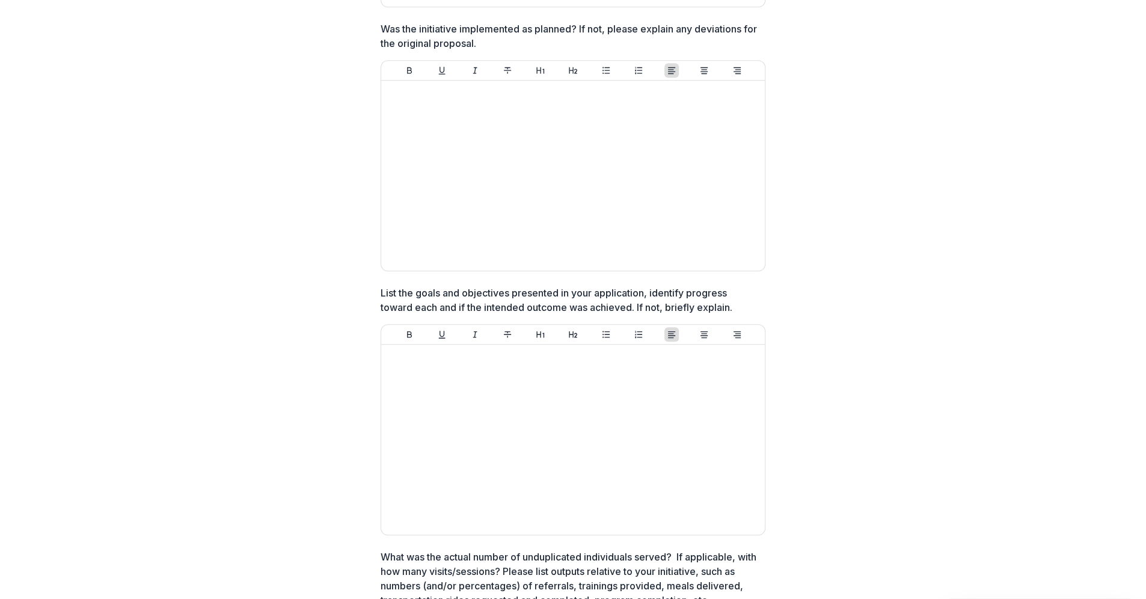
scroll to position [935, 0]
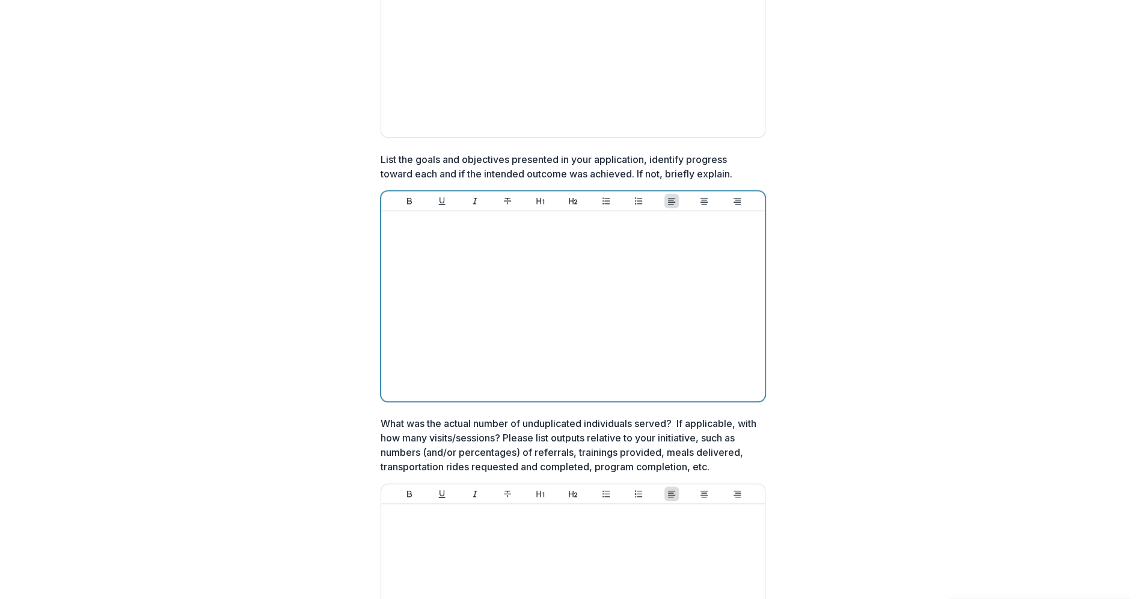
click at [454, 267] on div at bounding box center [573, 306] width 374 height 180
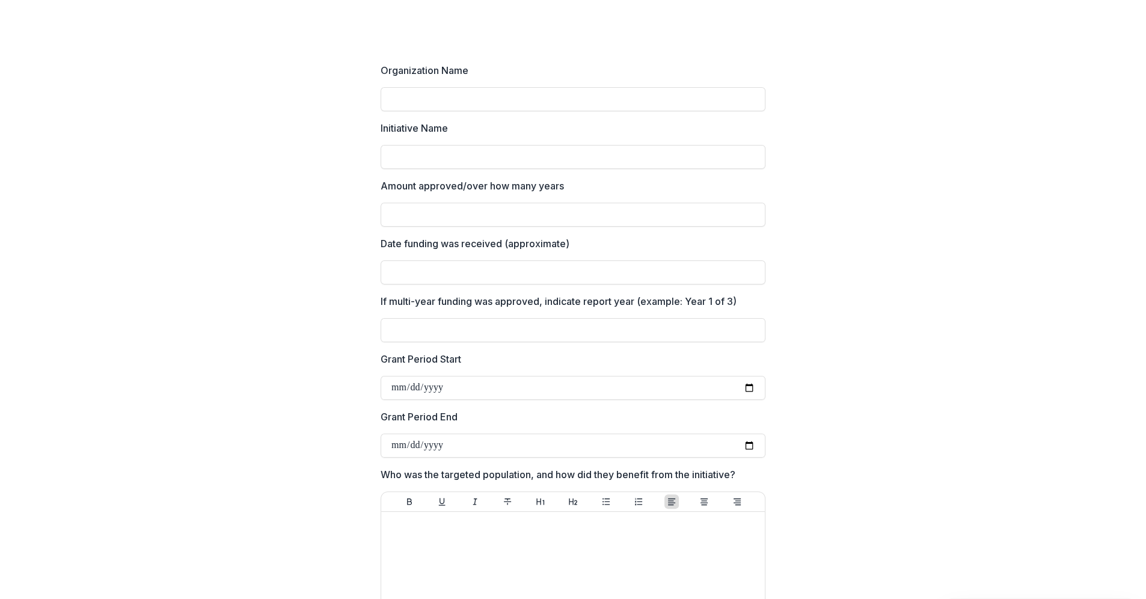
scroll to position [0, 0]
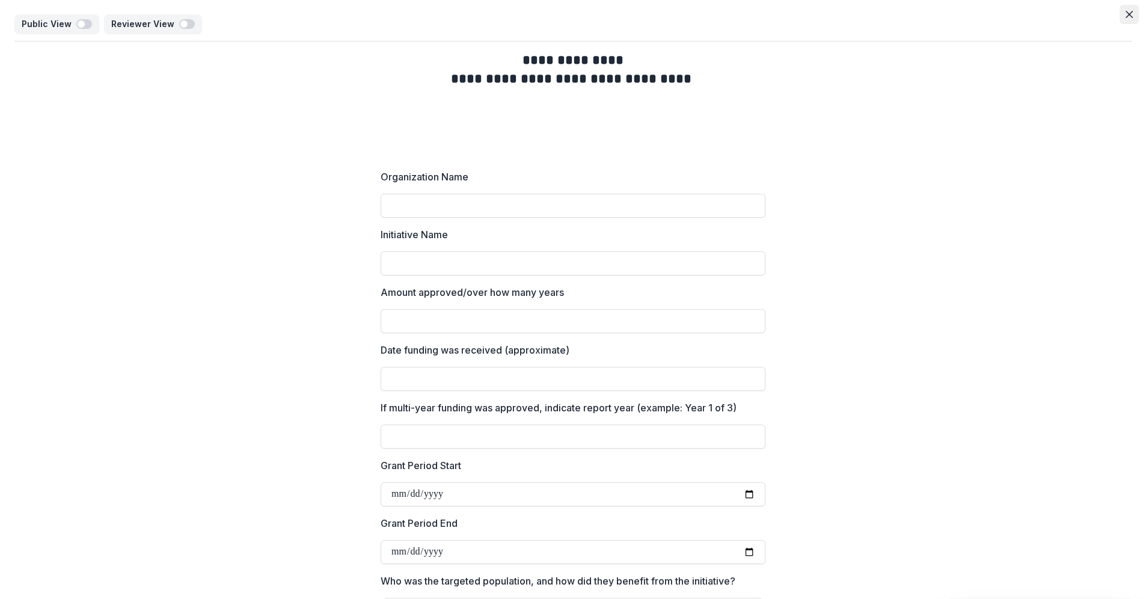
click at [1120, 10] on button "Close" at bounding box center [1128, 14] width 19 height 19
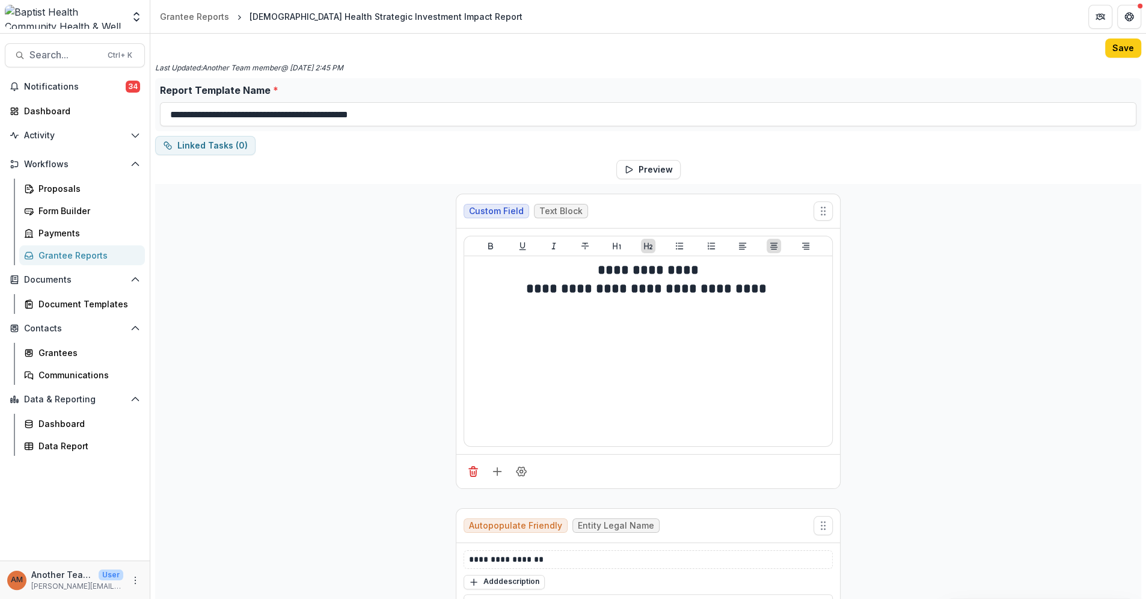
click at [80, 252] on div "Grantee Reports" at bounding box center [86, 255] width 97 height 13
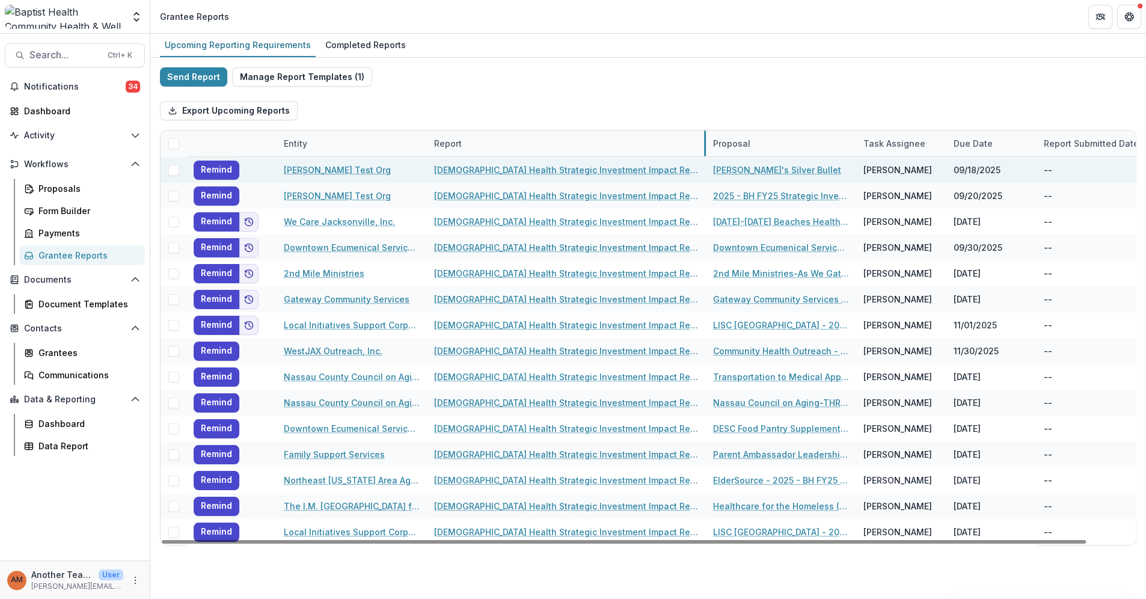
drag, startPoint x: 575, startPoint y: 144, endPoint x: 703, endPoint y: 157, distance: 129.3
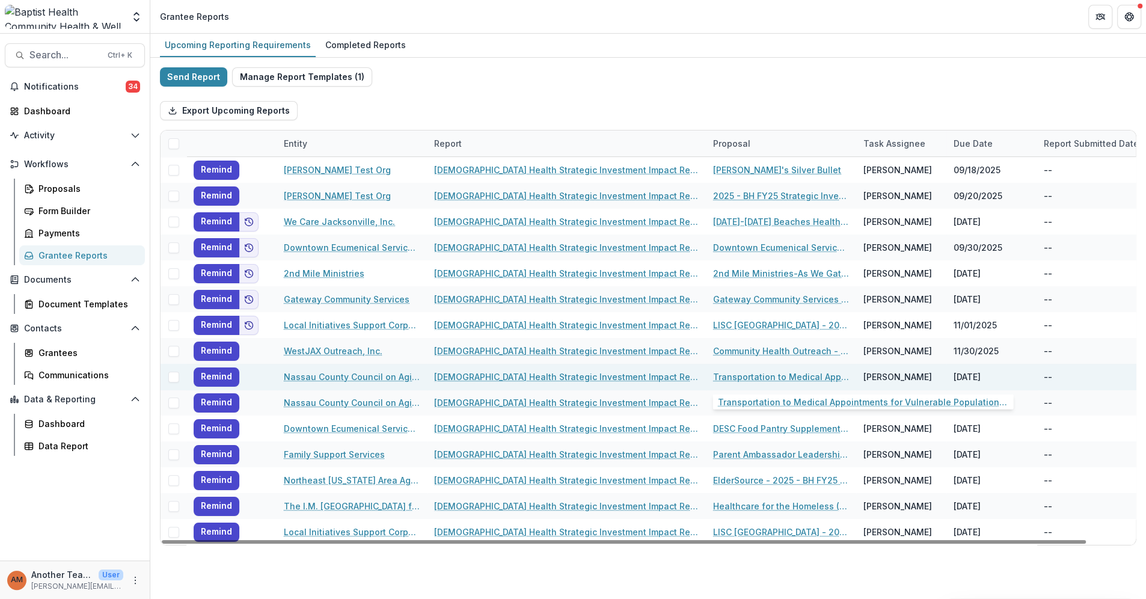
click at [761, 376] on link "Transportation to Medical Appointments for Vulnerable Populations [DATE]-[DATE]" at bounding box center [781, 376] width 136 height 13
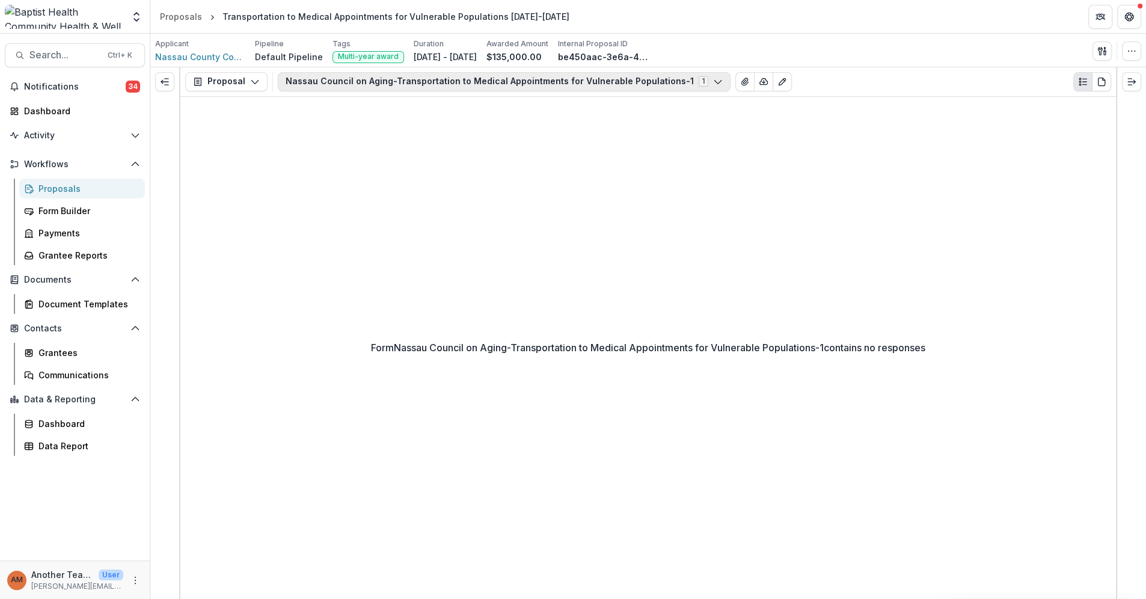
click at [678, 78] on button "Nassau Council on Aging-Transportation to Medical Appointments for Vulnerable P…" at bounding box center [504, 81] width 453 height 19
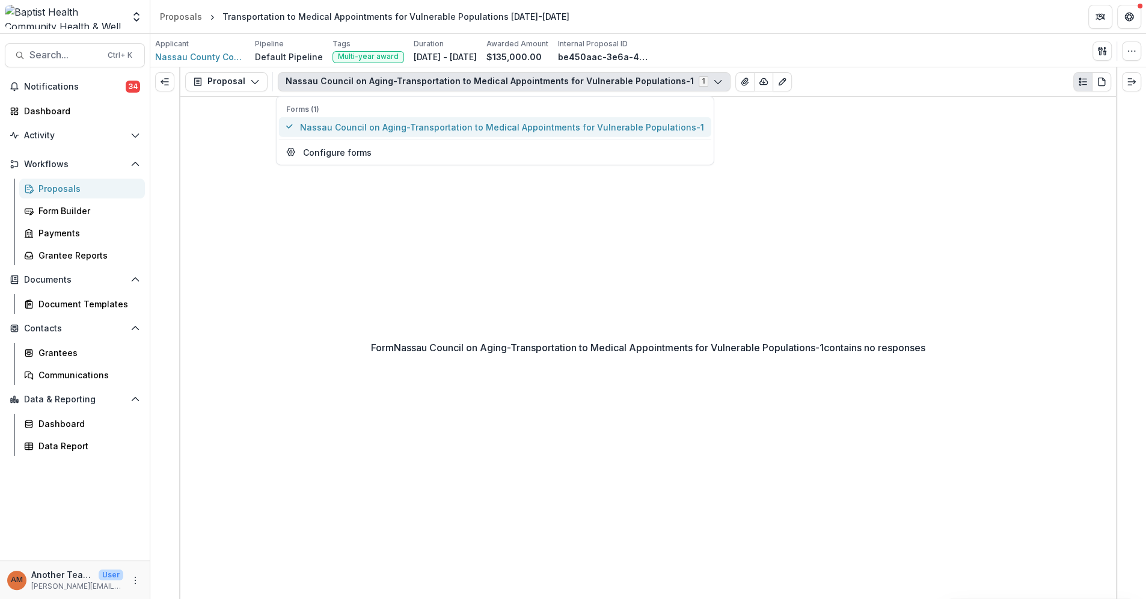
click at [508, 123] on span "Nassau Council on Aging-Transportation to Medical Appointments for Vulnerable P…" at bounding box center [502, 126] width 404 height 13
click at [713, 77] on icon "button" at bounding box center [718, 82] width 10 height 10
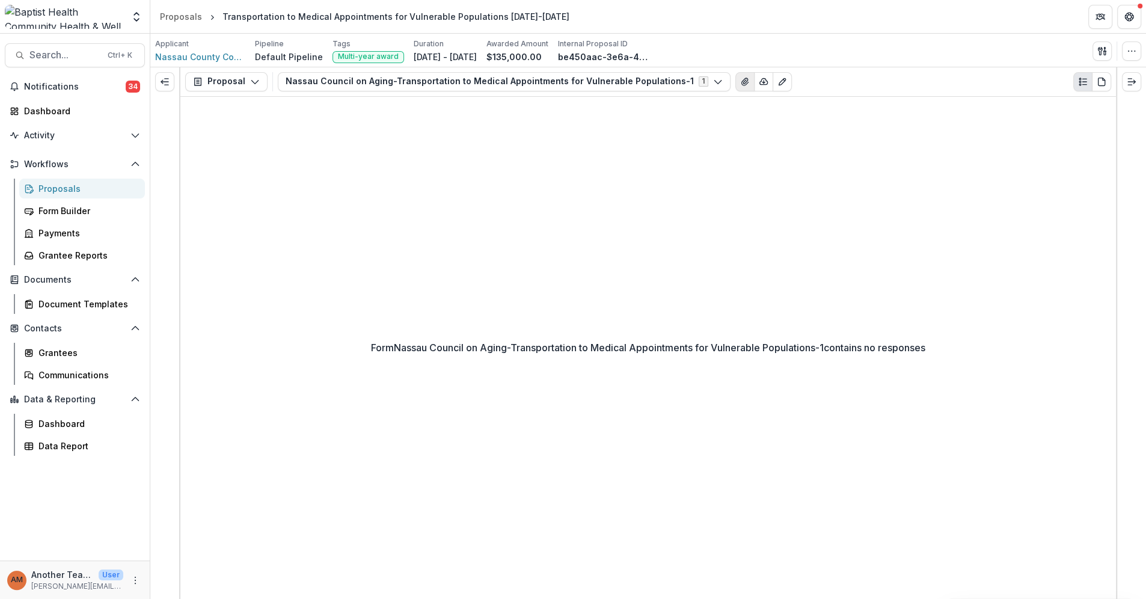
click at [740, 77] on icon "View Attached Files" at bounding box center [745, 82] width 10 height 10
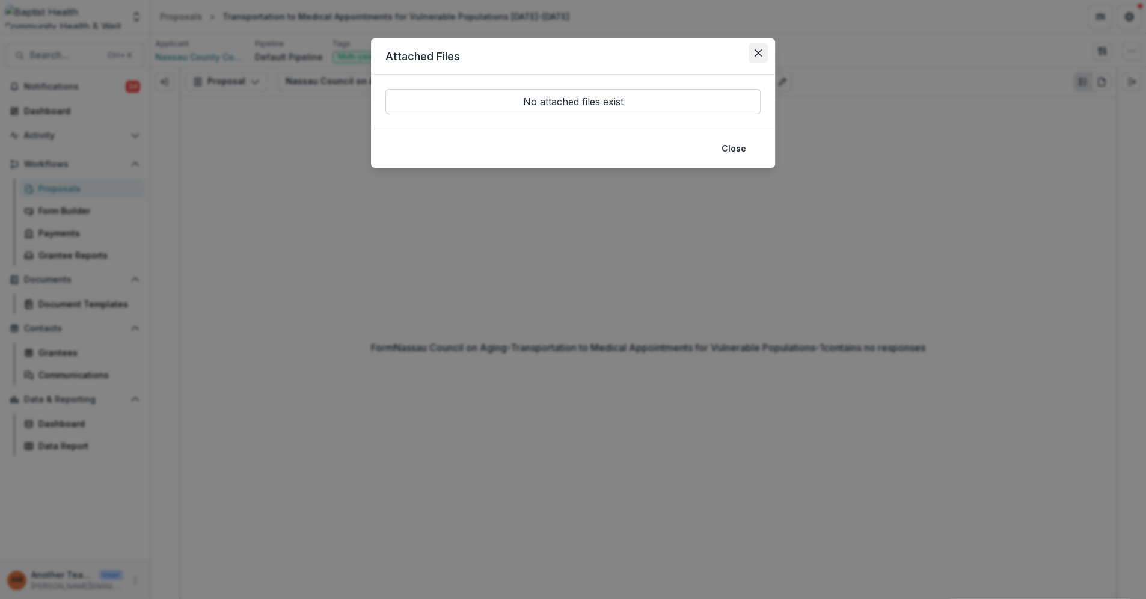
click at [760, 52] on icon "Close" at bounding box center [757, 52] width 7 height 7
